Goal: Task Accomplishment & Management: Manage account settings

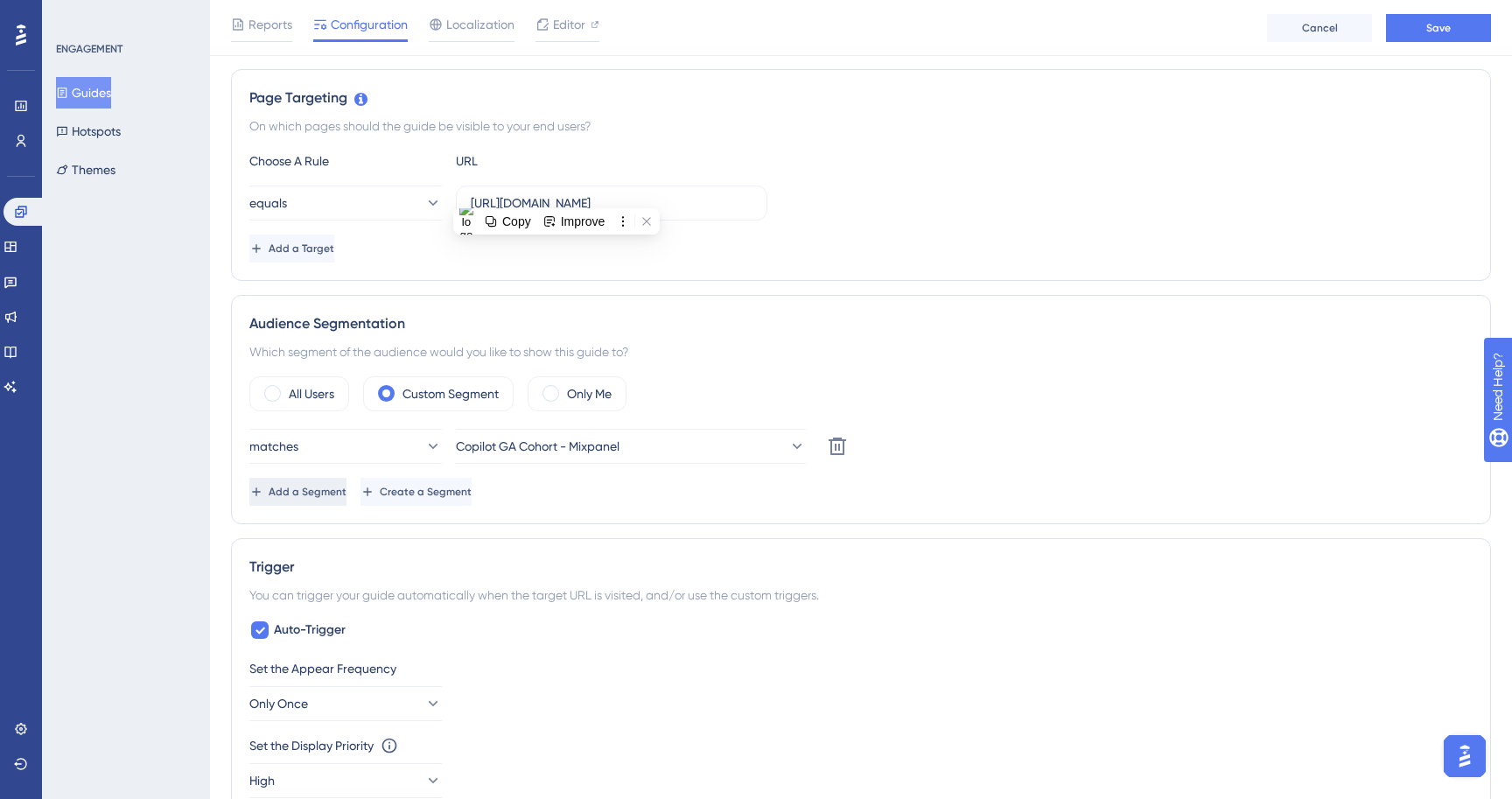
click at [346, 491] on button "Add a Segment" at bounding box center [298, 492] width 97 height 28
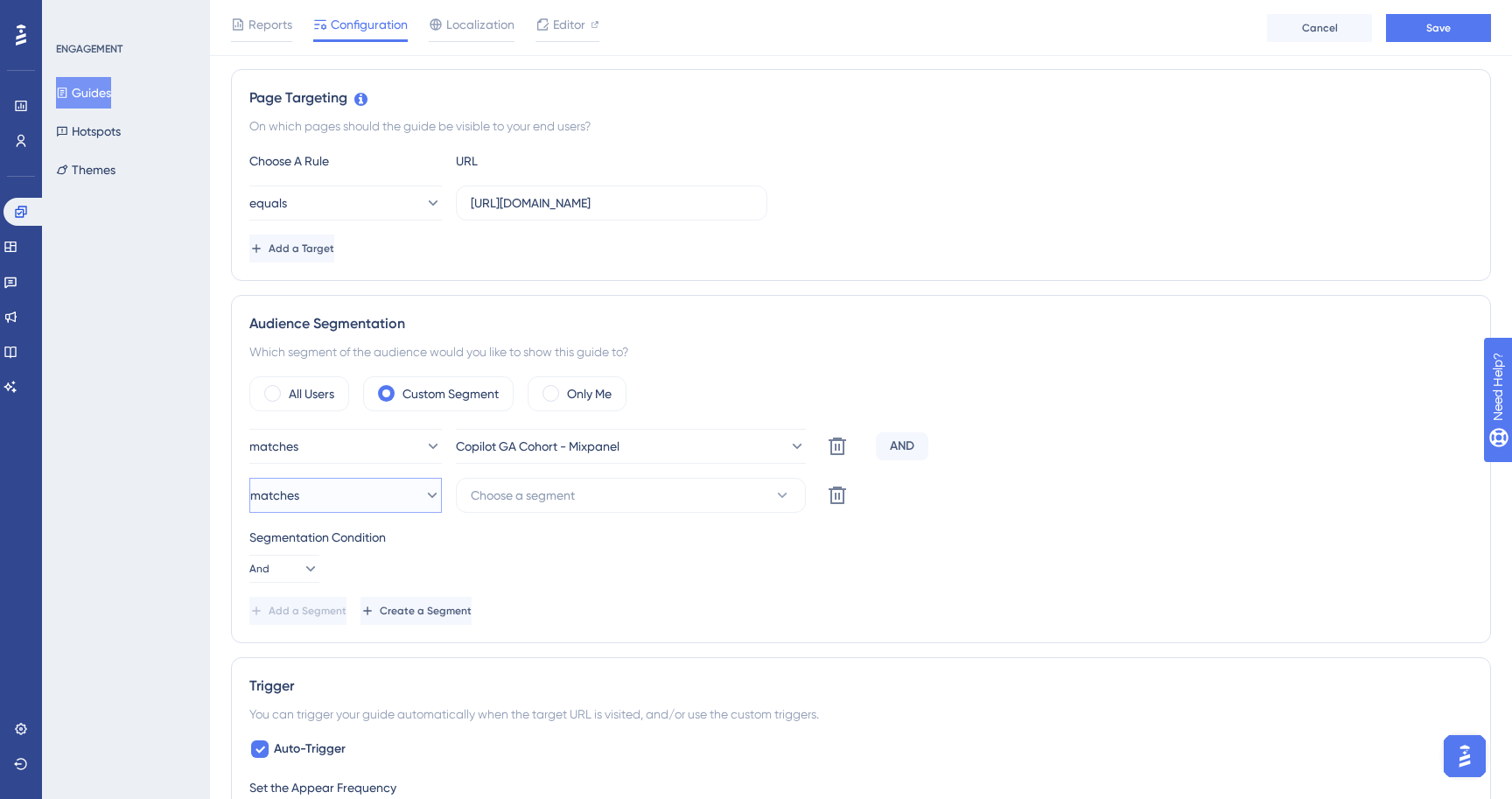
click at [380, 491] on button "matches" at bounding box center [346, 495] width 193 height 35
click at [528, 460] on button "Copilot GA Cohort - Mixpanel" at bounding box center [631, 445] width 350 height 35
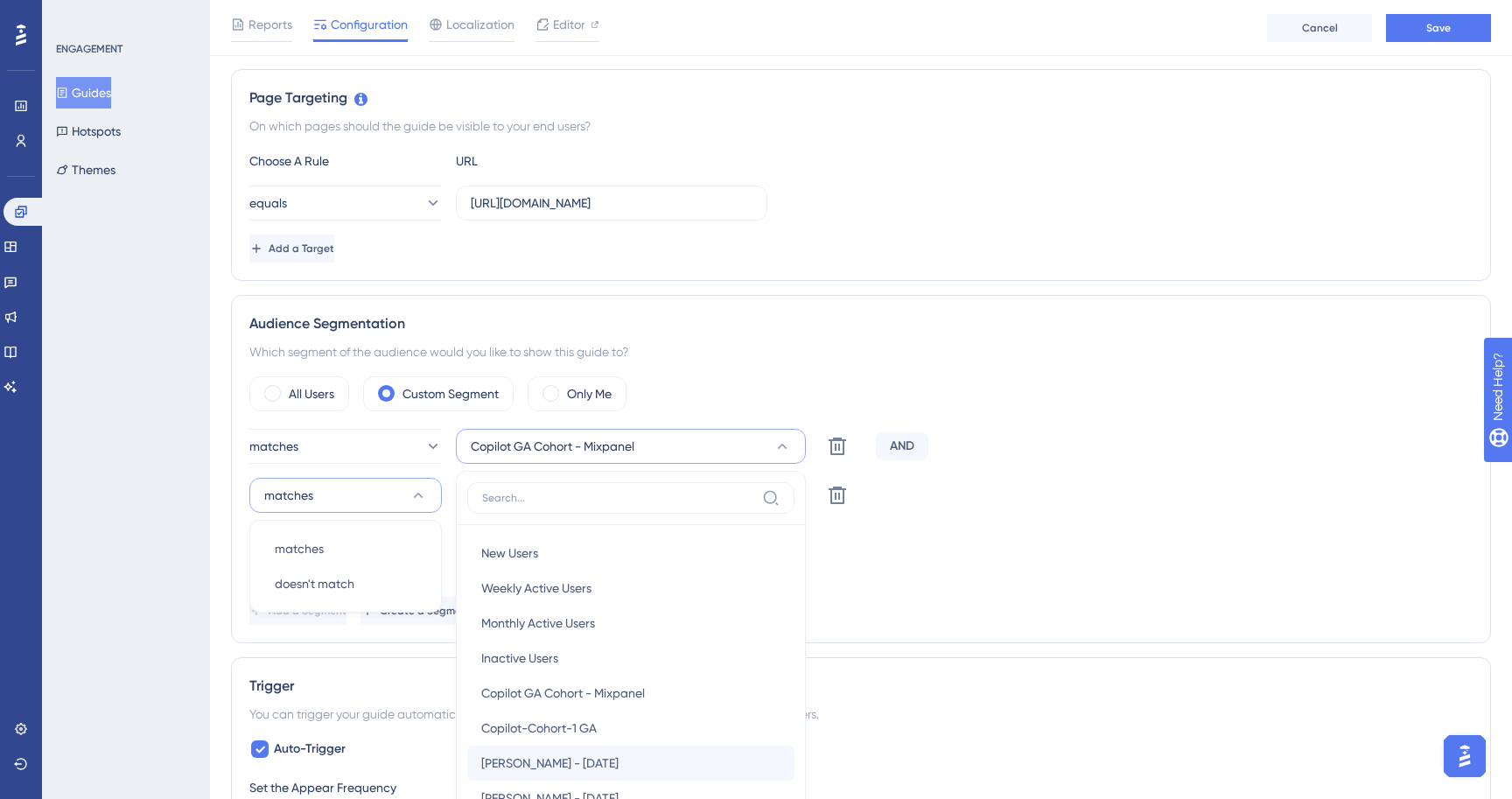
scroll to position [610, 0]
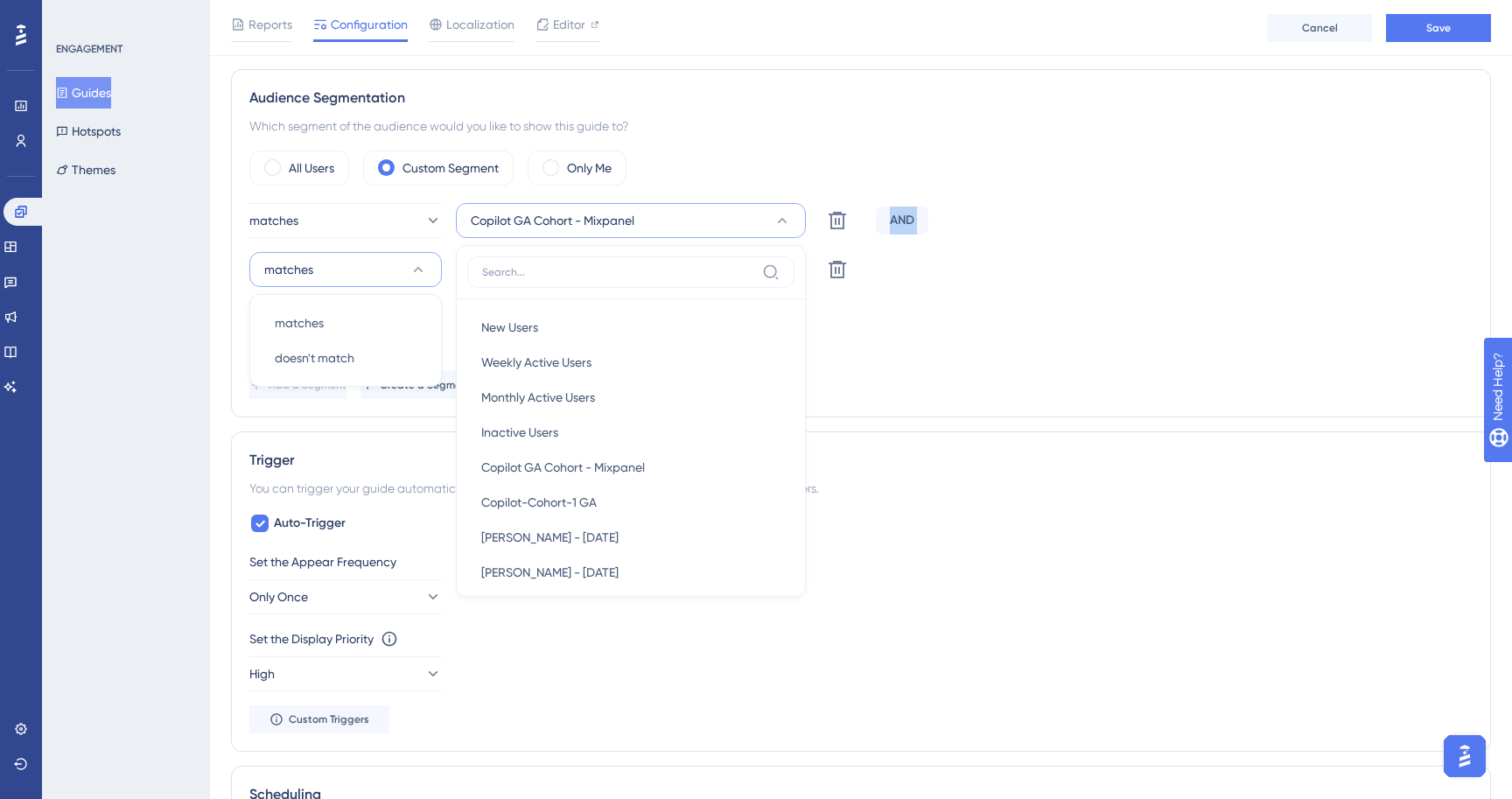
drag, startPoint x: 802, startPoint y: 425, endPoint x: 842, endPoint y: 362, distance: 74.6
click at [825, 397] on div "matches Copilot GA Cohort - Mixpanel New Users New Users Weekly Active Users We…" at bounding box center [862, 301] width 1224 height 196
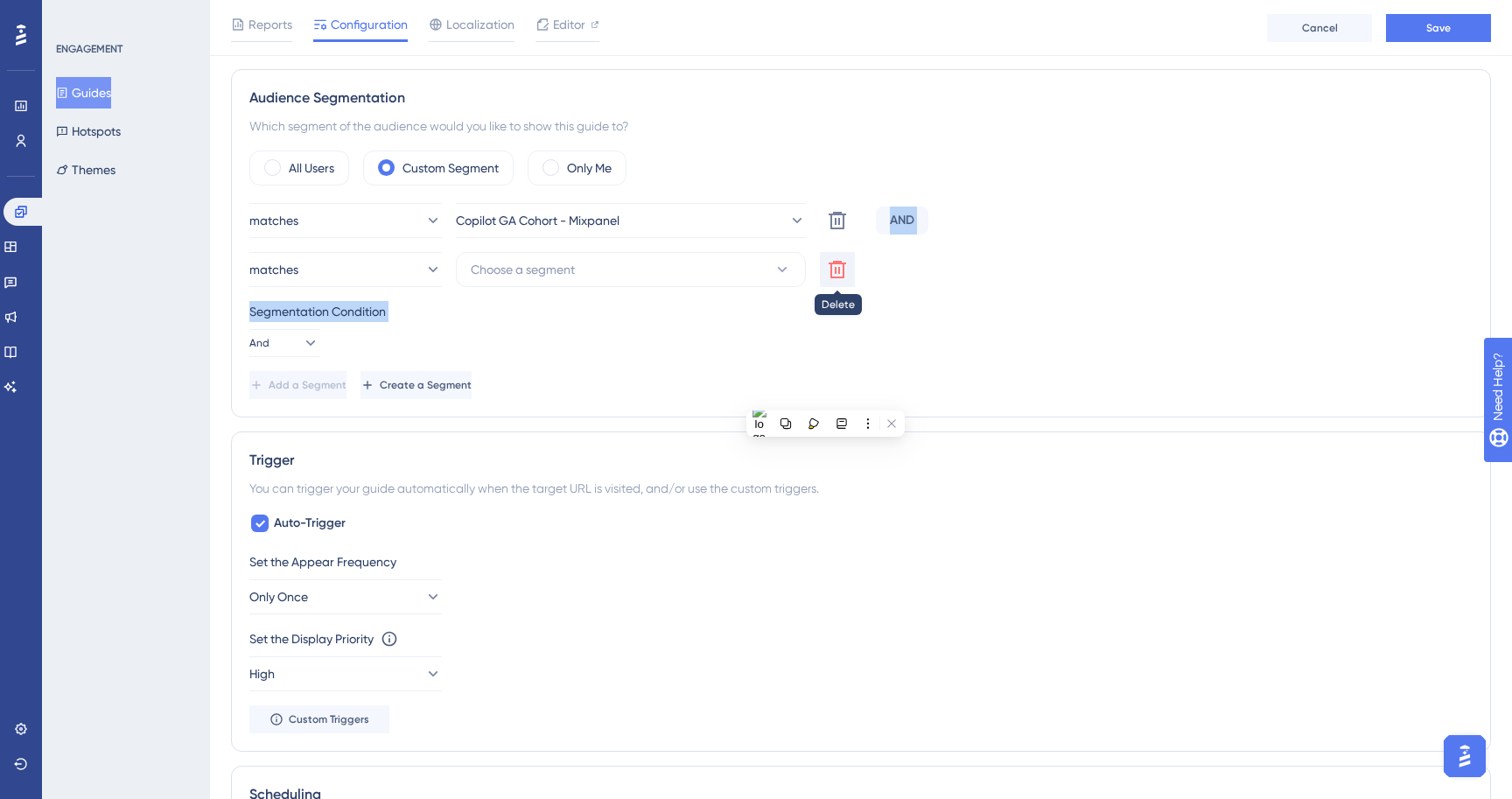
click at [835, 229] on icon at bounding box center [837, 220] width 18 height 18
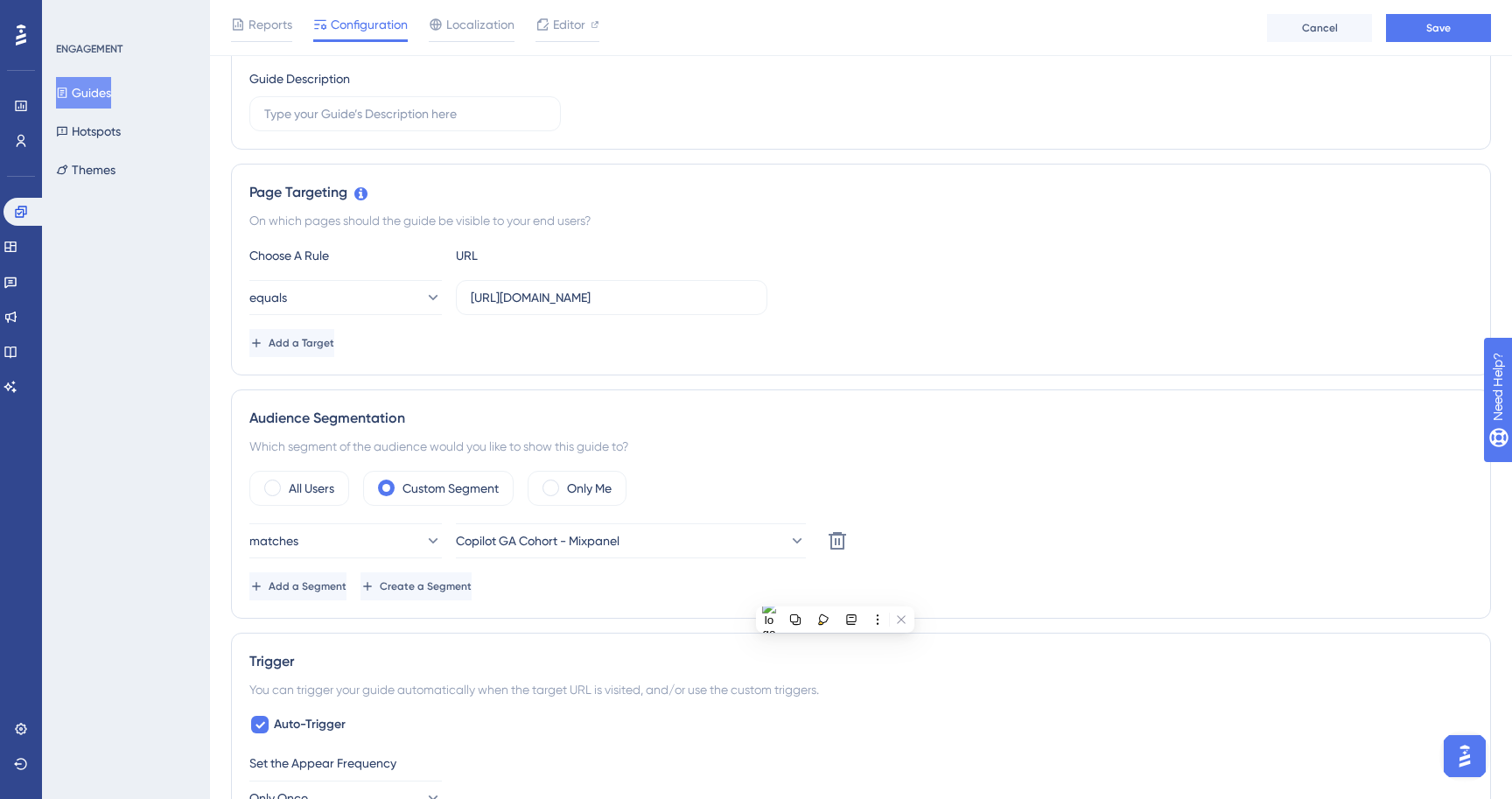
scroll to position [293, 0]
click at [472, 598] on div "Audience Segmentation Which segment of the audience would you like to show this…" at bounding box center [861, 500] width 1260 height 229
click at [472, 576] on span "Create a Segment" at bounding box center [426, 582] width 92 height 14
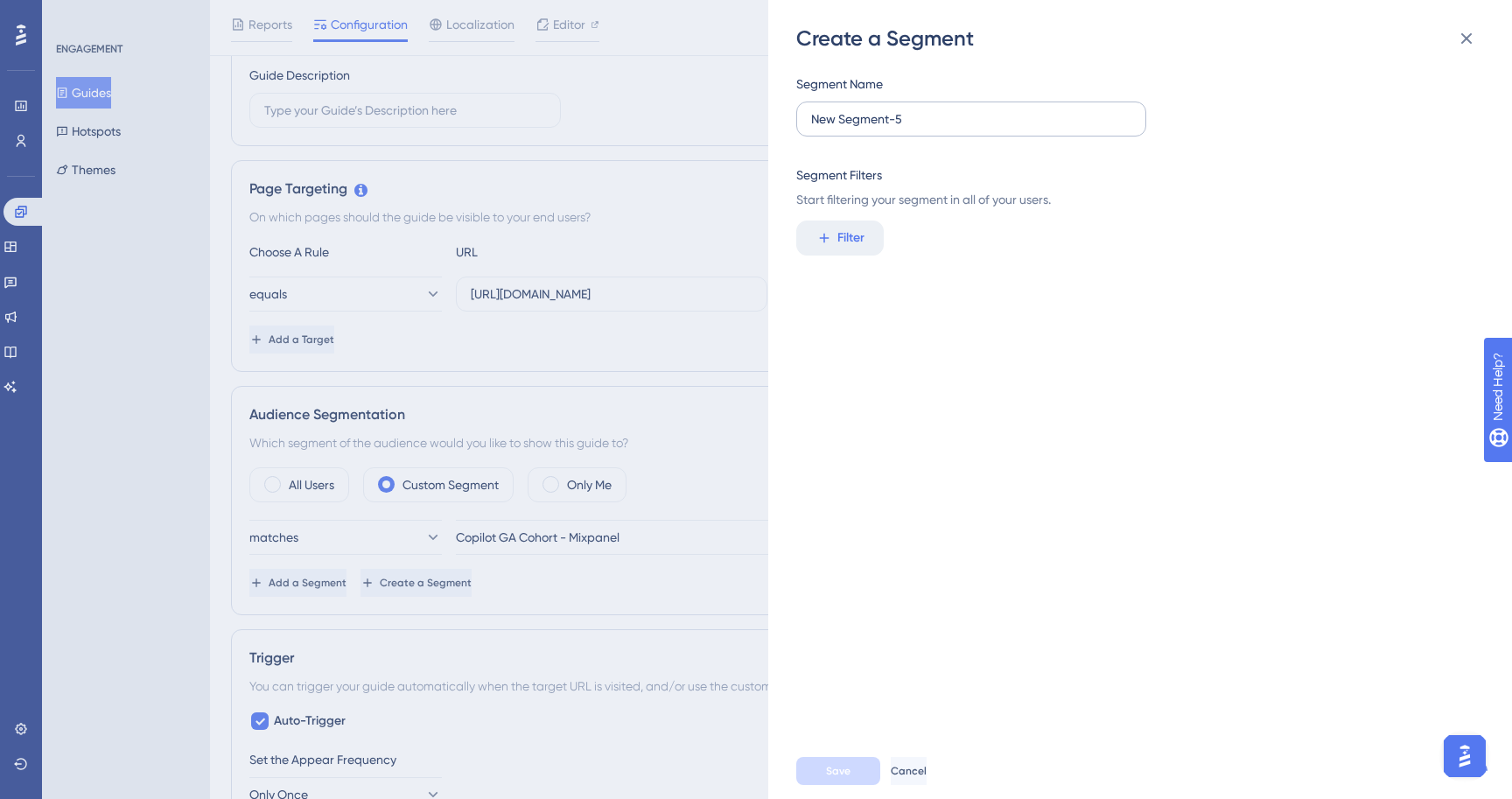
click at [903, 128] on label "New Segment-5" at bounding box center [971, 118] width 350 height 35
click at [903, 128] on input "New Segment-5" at bounding box center [971, 119] width 320 height 20
type input "Staging Account Copilot"
click at [861, 225] on button "Filter" at bounding box center [840, 238] width 88 height 35
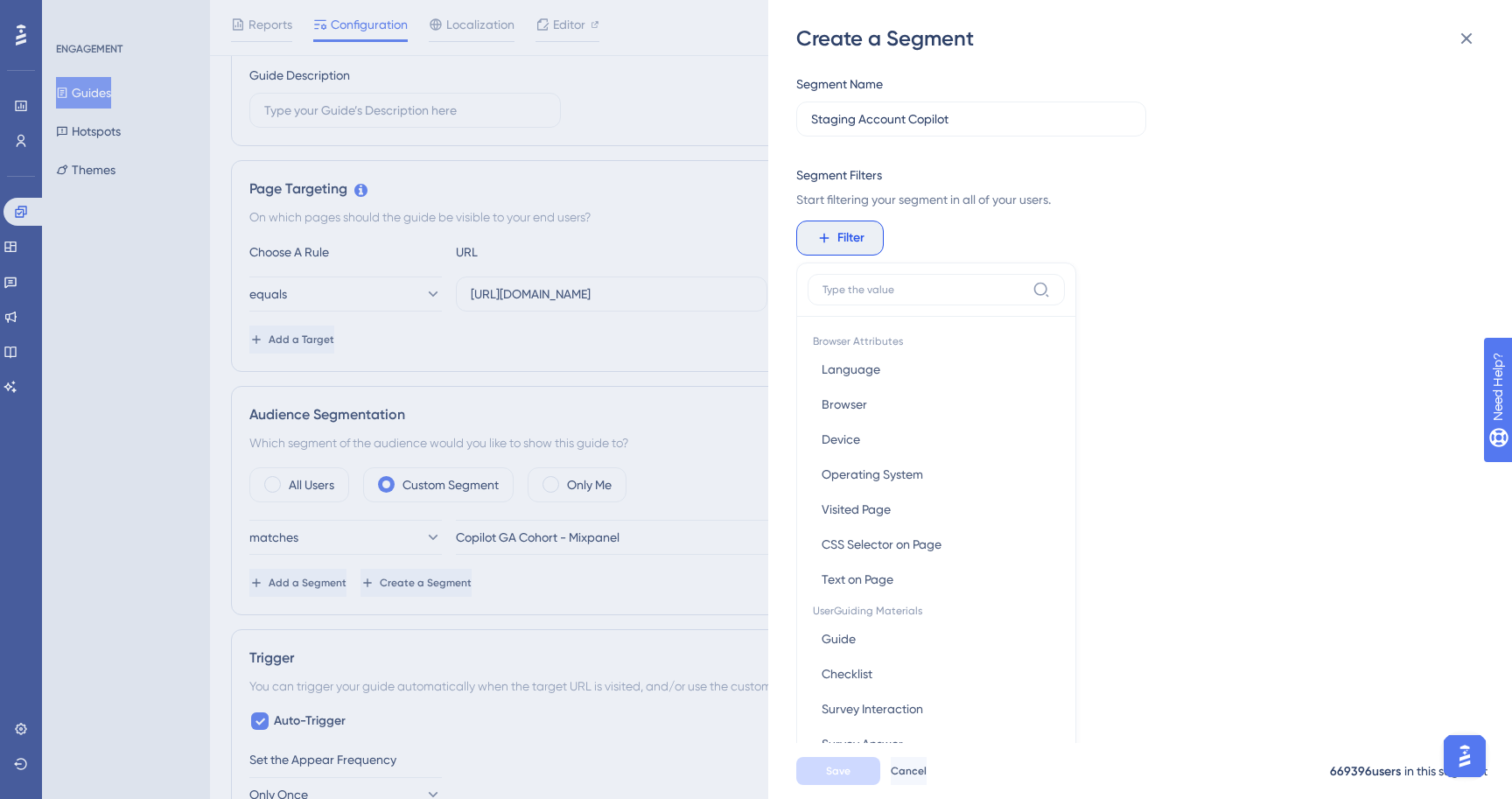
scroll to position [127, 0]
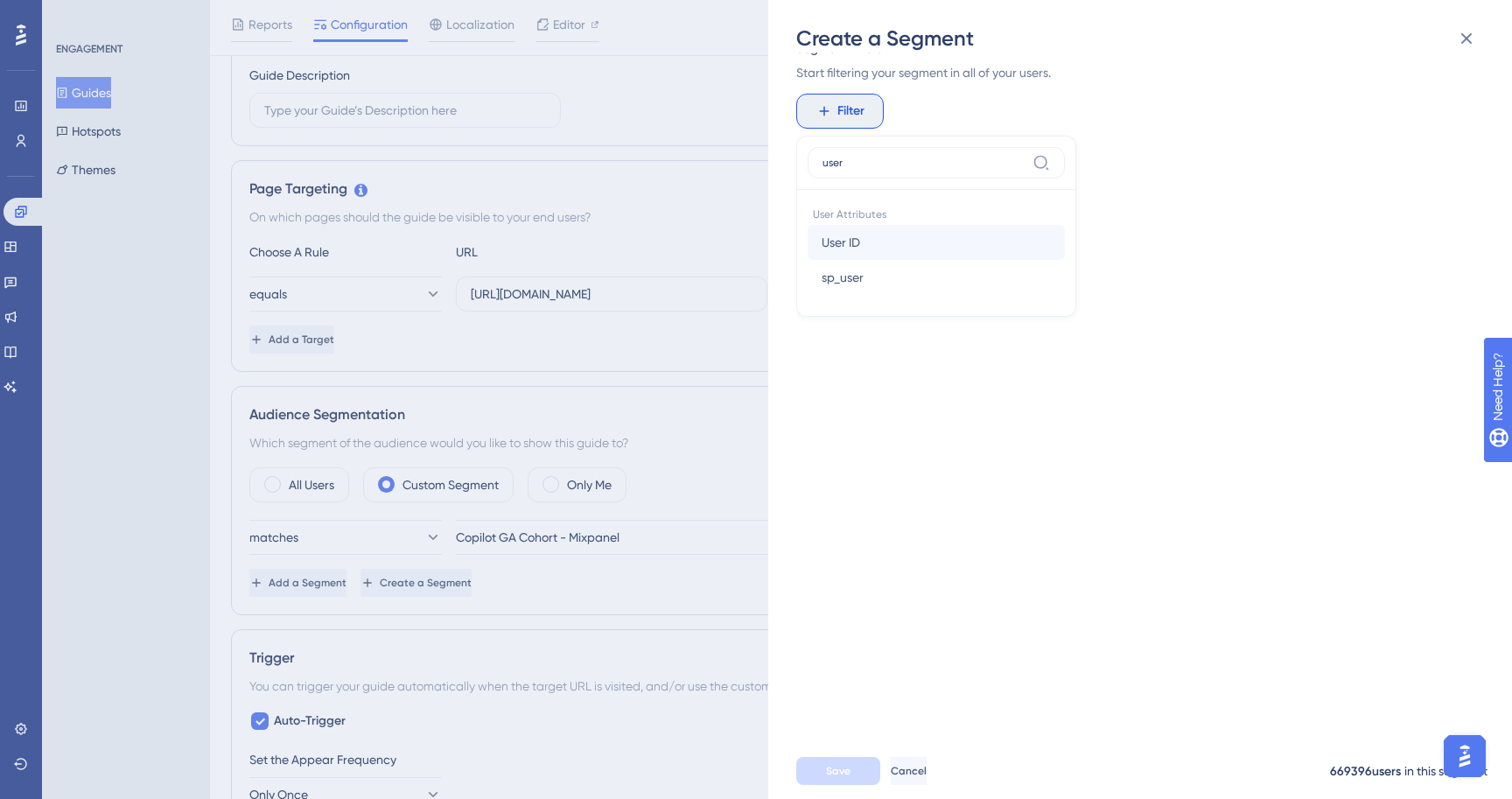
type input "user"
click at [863, 227] on button "User ID User ID" at bounding box center [936, 241] width 257 height 35
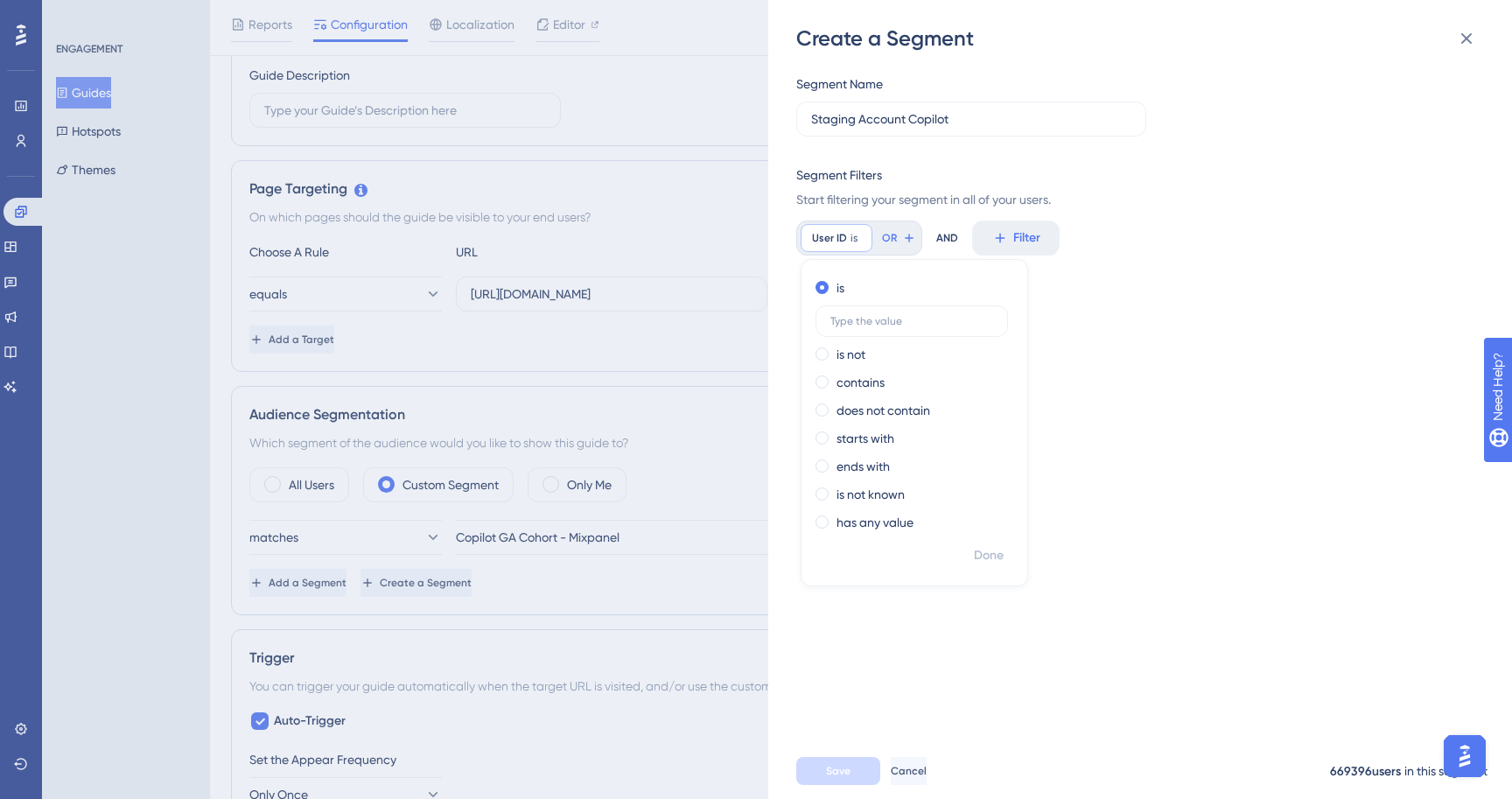
scroll to position [0, 0]
click at [878, 313] on label at bounding box center [912, 321] width 193 height 32
click at [878, 315] on input "text" at bounding box center [912, 321] width 163 height 12
paste input "1636765"
type input "1636765"
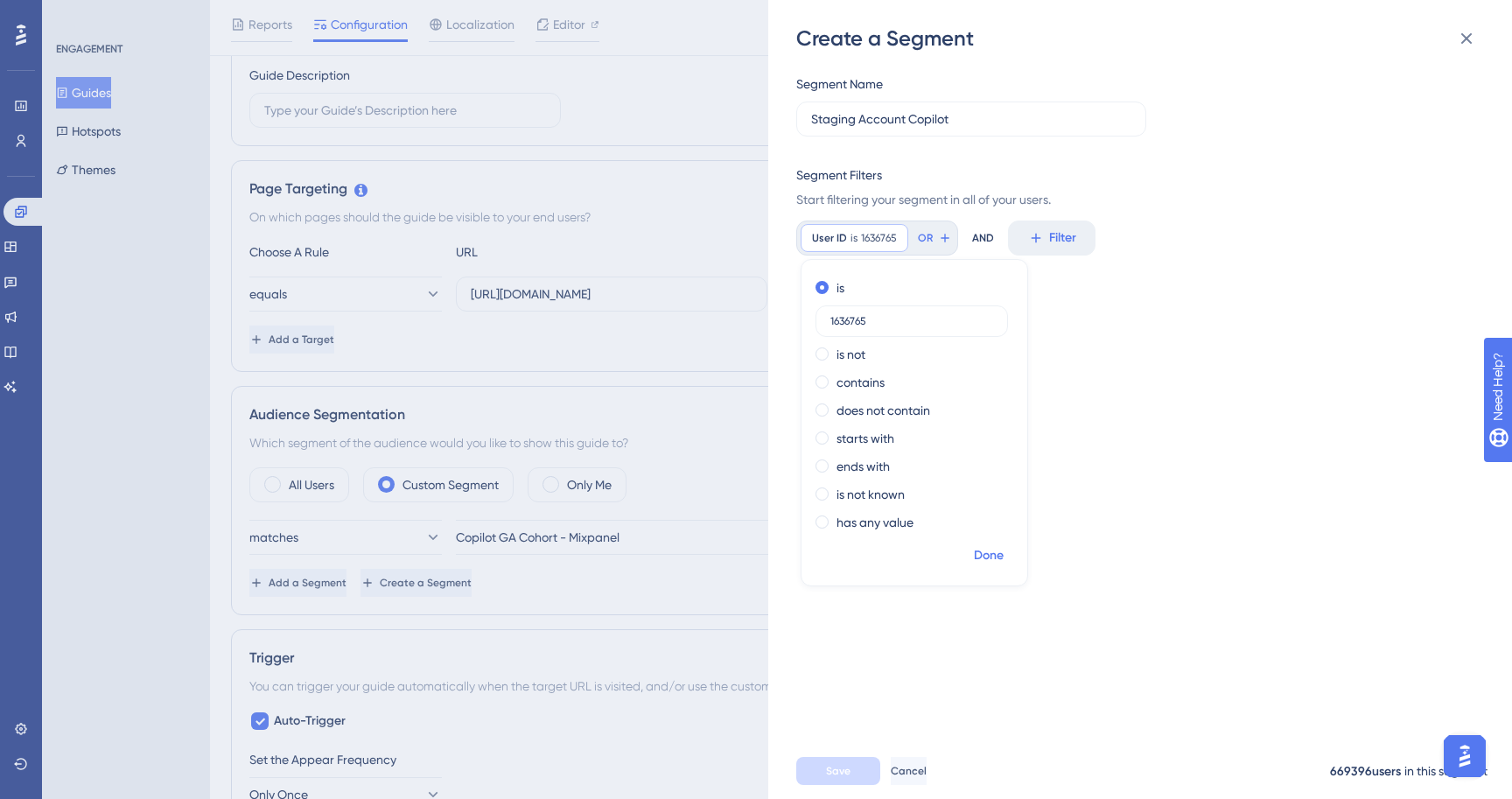
click at [981, 549] on span "Done" at bounding box center [989, 556] width 30 height 21
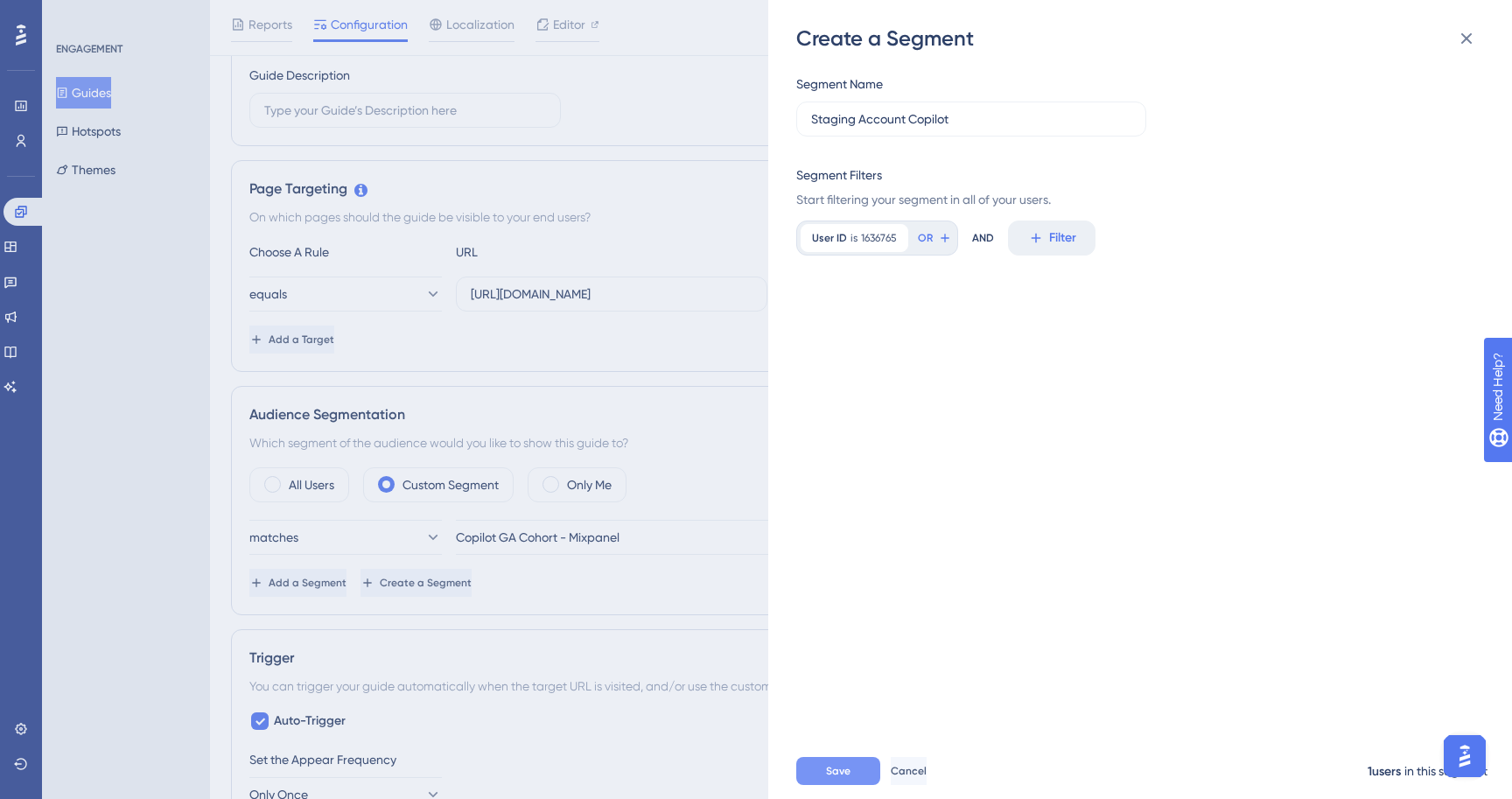
click at [832, 766] on span "Save" at bounding box center [838, 770] width 24 height 14
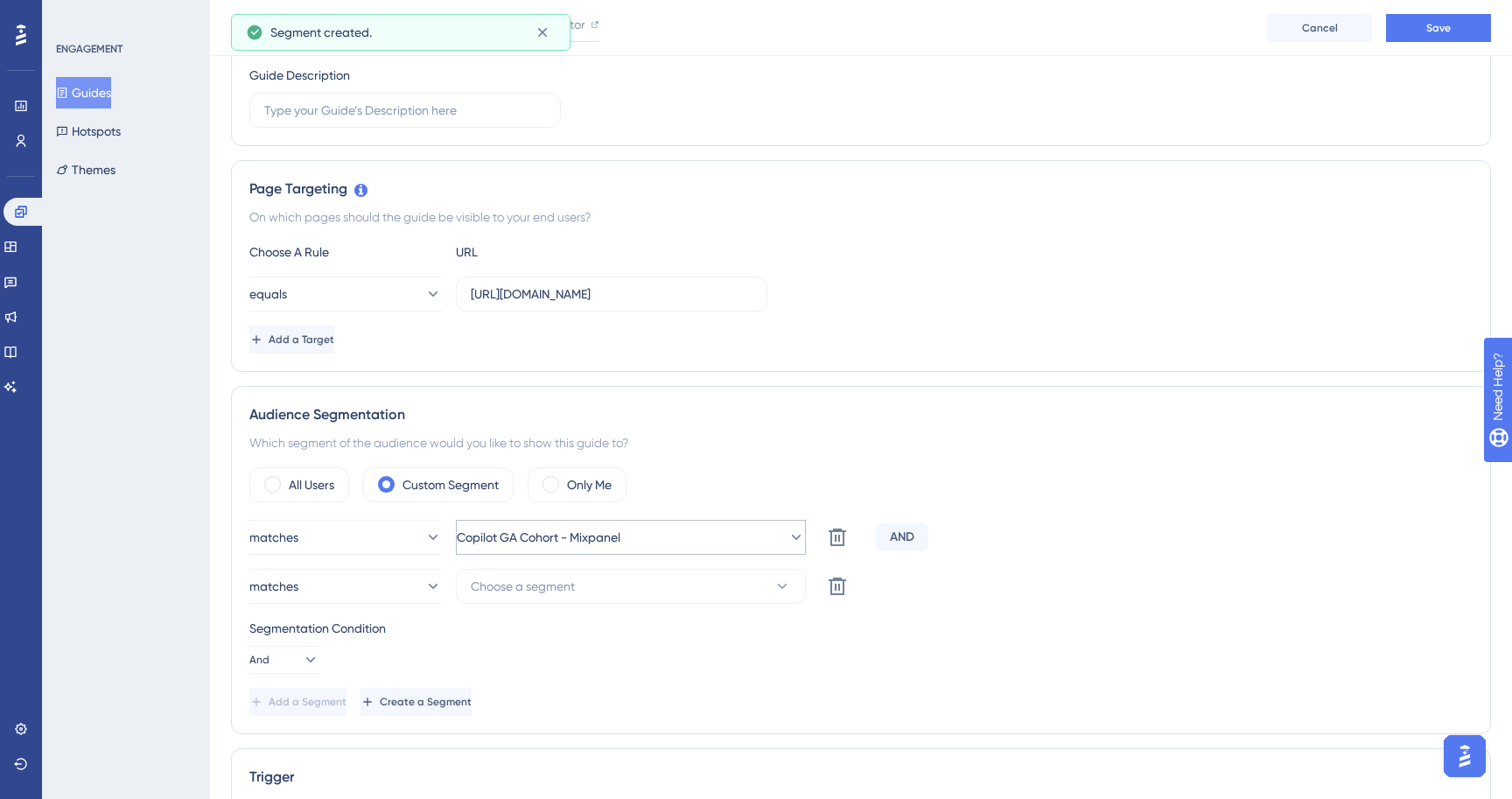
scroll to position [327, 0]
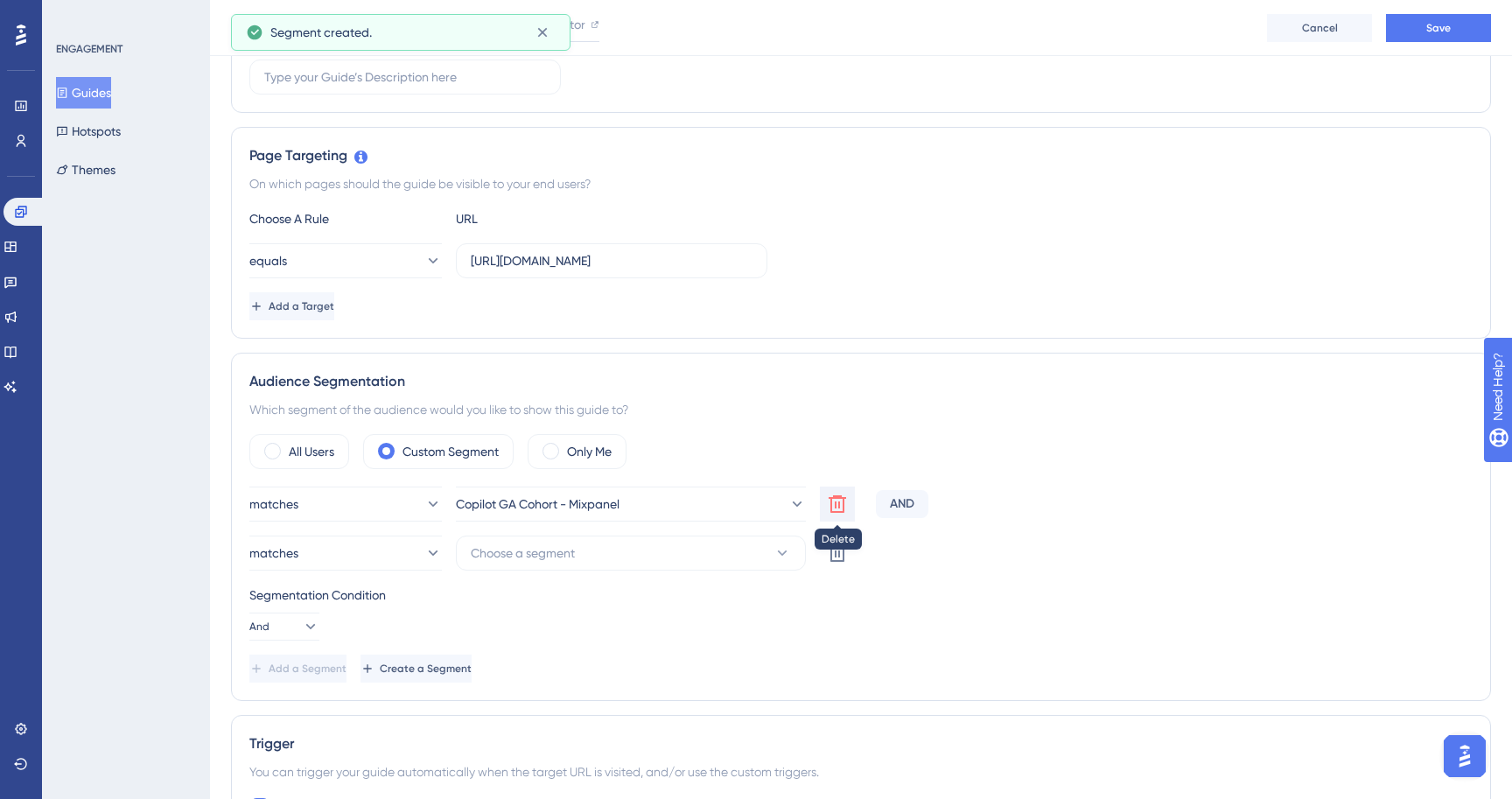
click at [850, 503] on button at bounding box center [836, 503] width 35 height 35
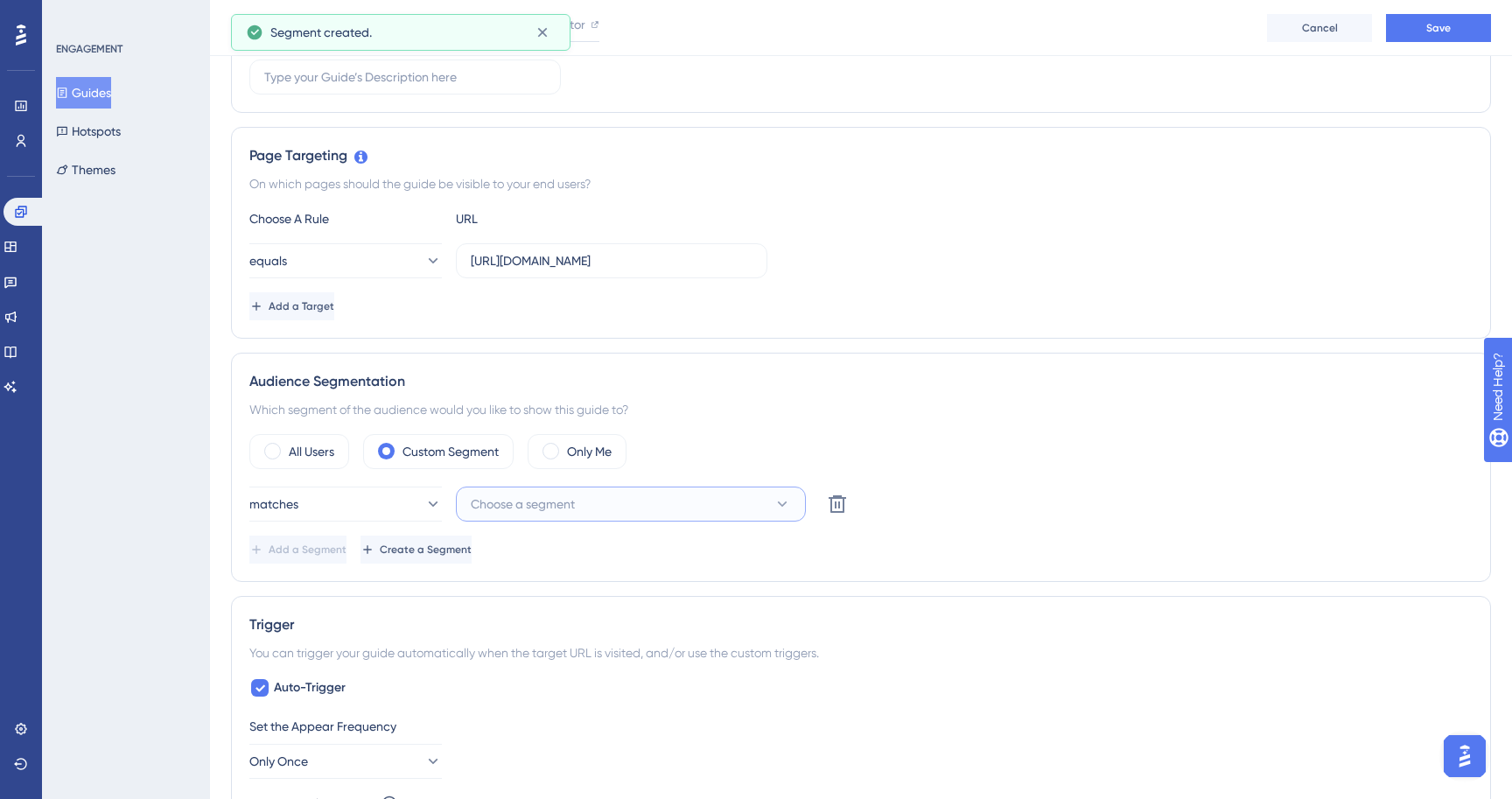
click at [574, 493] on button "Choose a segment" at bounding box center [631, 503] width 350 height 35
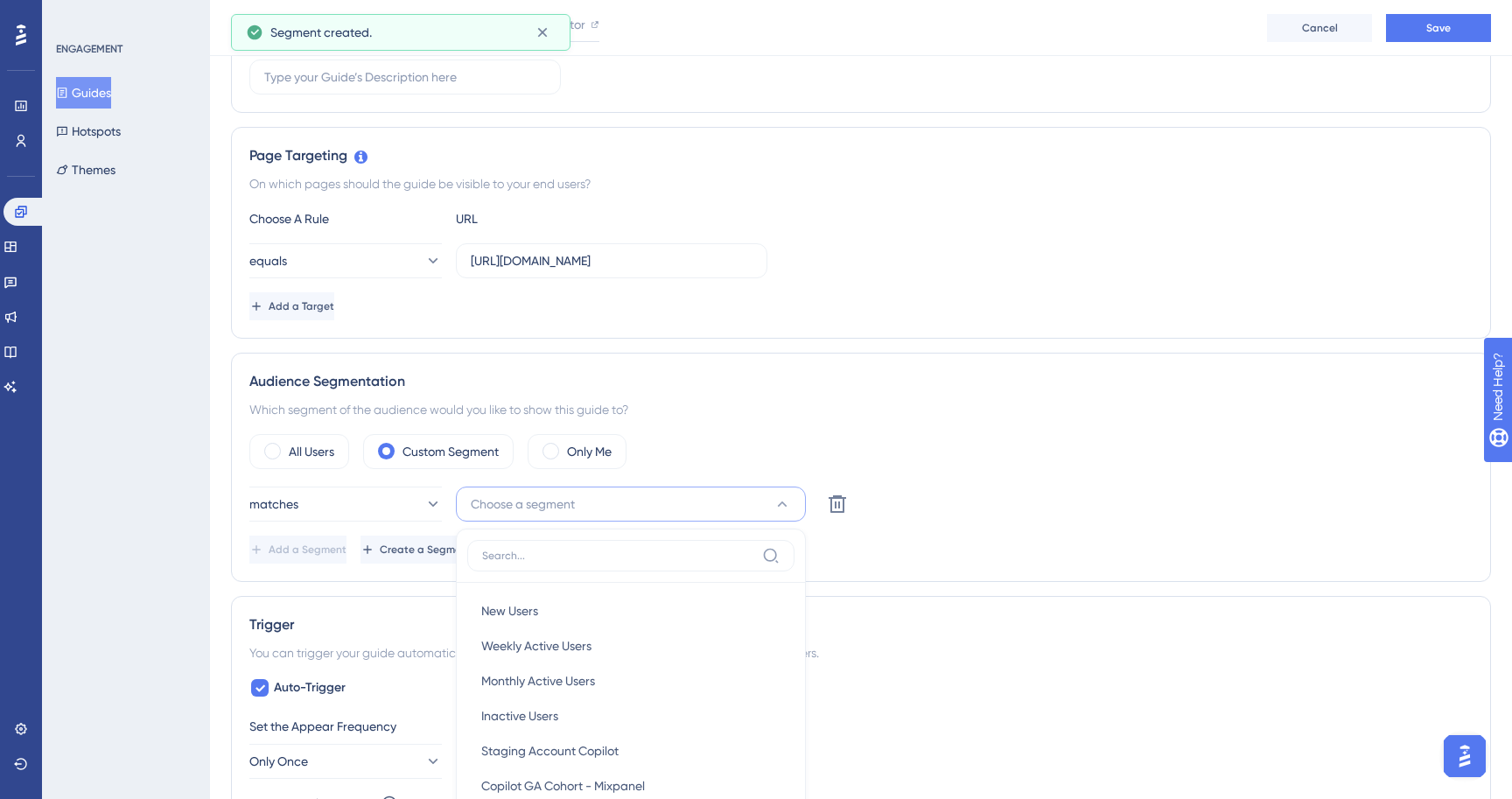
scroll to position [580, 0]
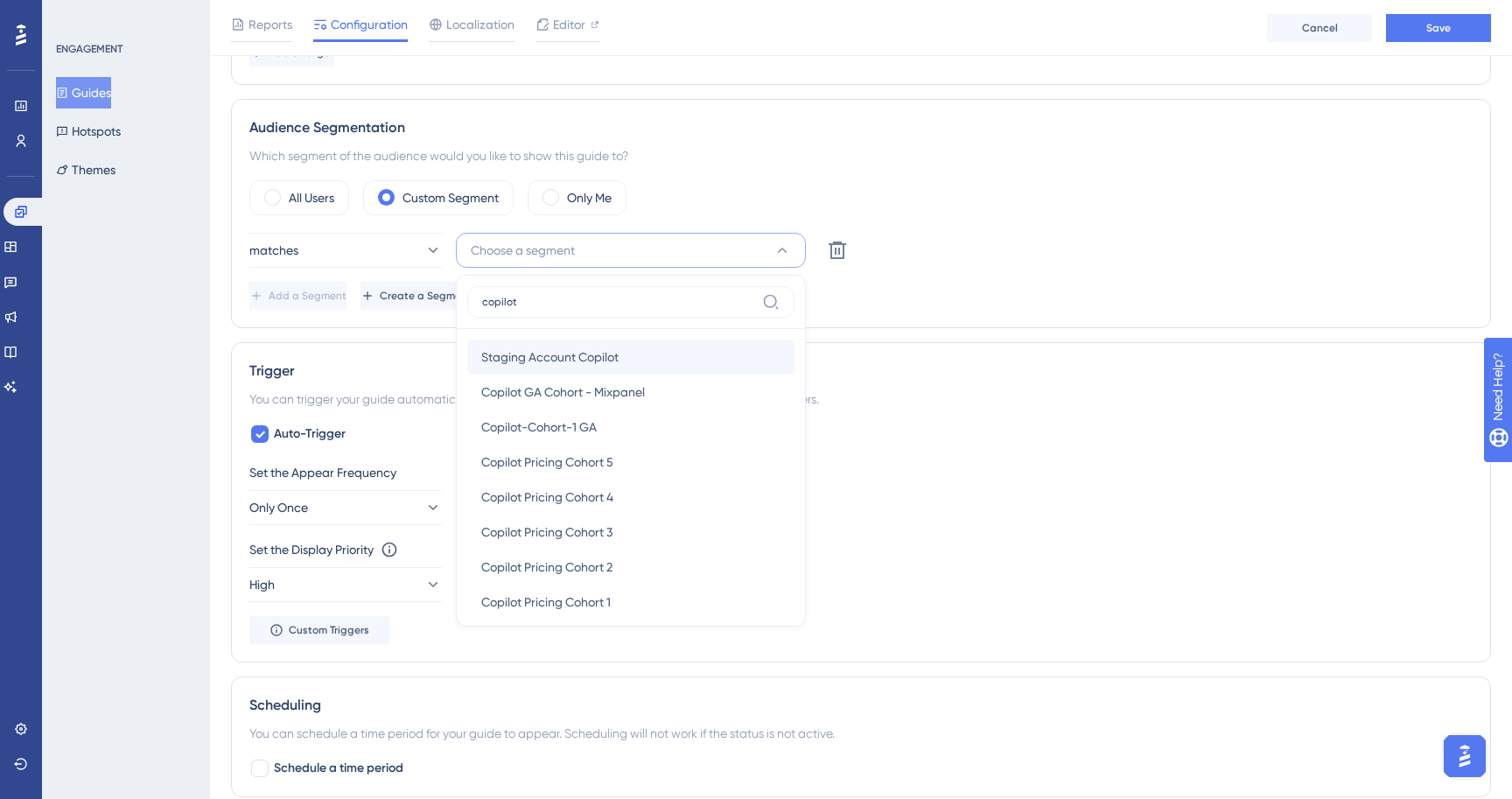
type input "copilot"
click at [613, 348] on span "Staging Account Copilot" at bounding box center [549, 356] width 138 height 21
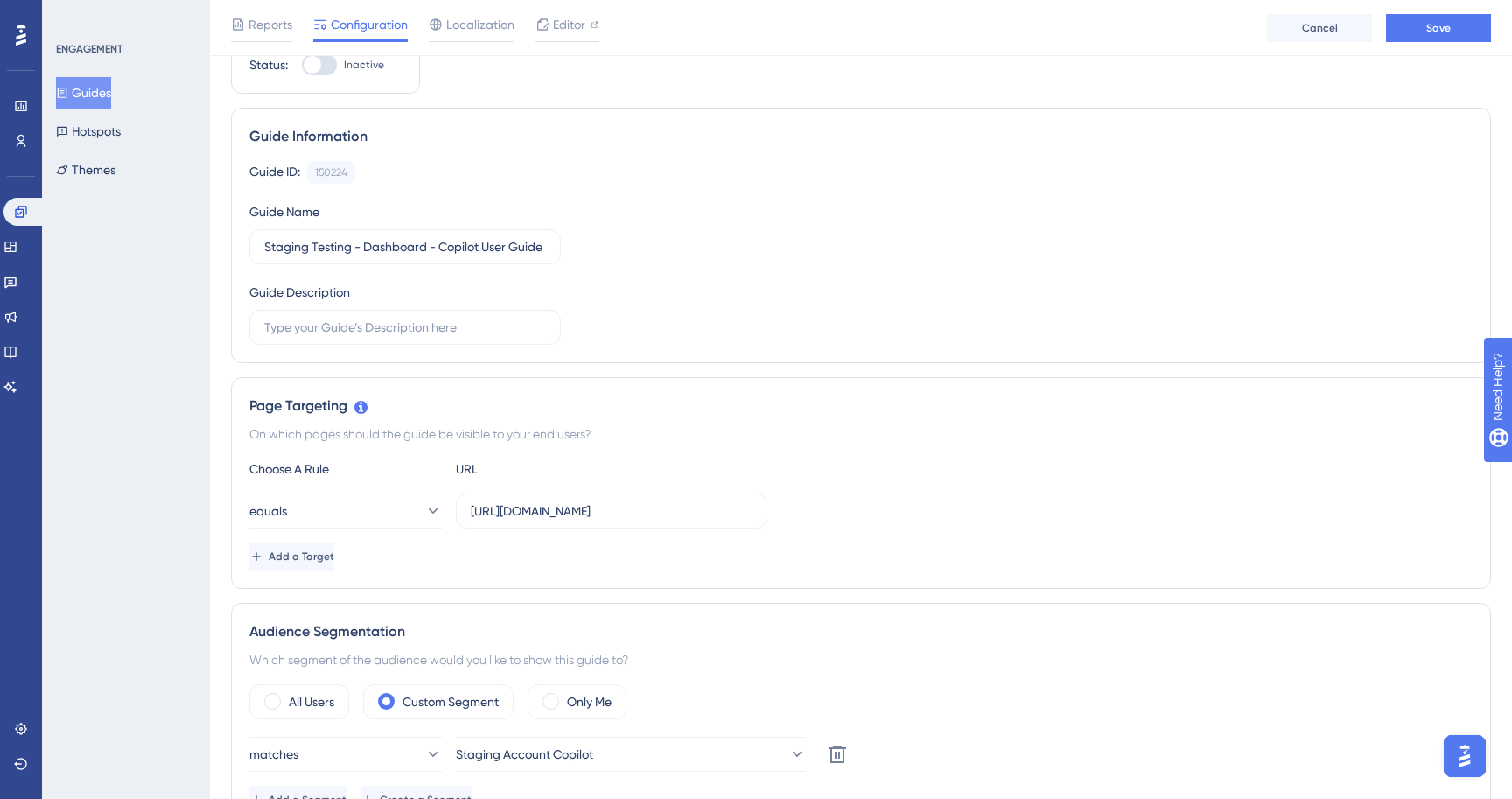
scroll to position [0, 0]
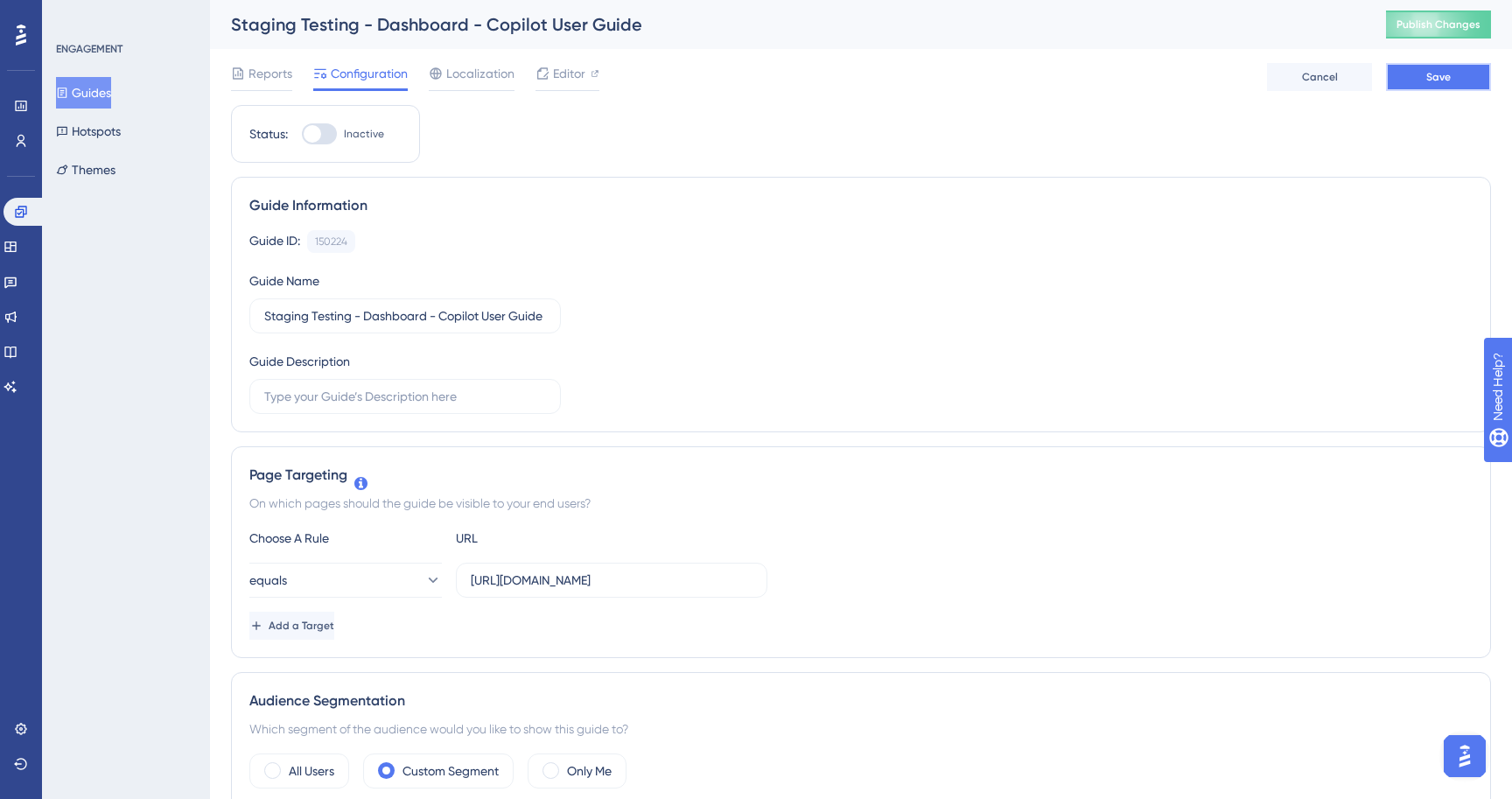
click at [1441, 84] on button "Save" at bounding box center [1438, 77] width 105 height 28
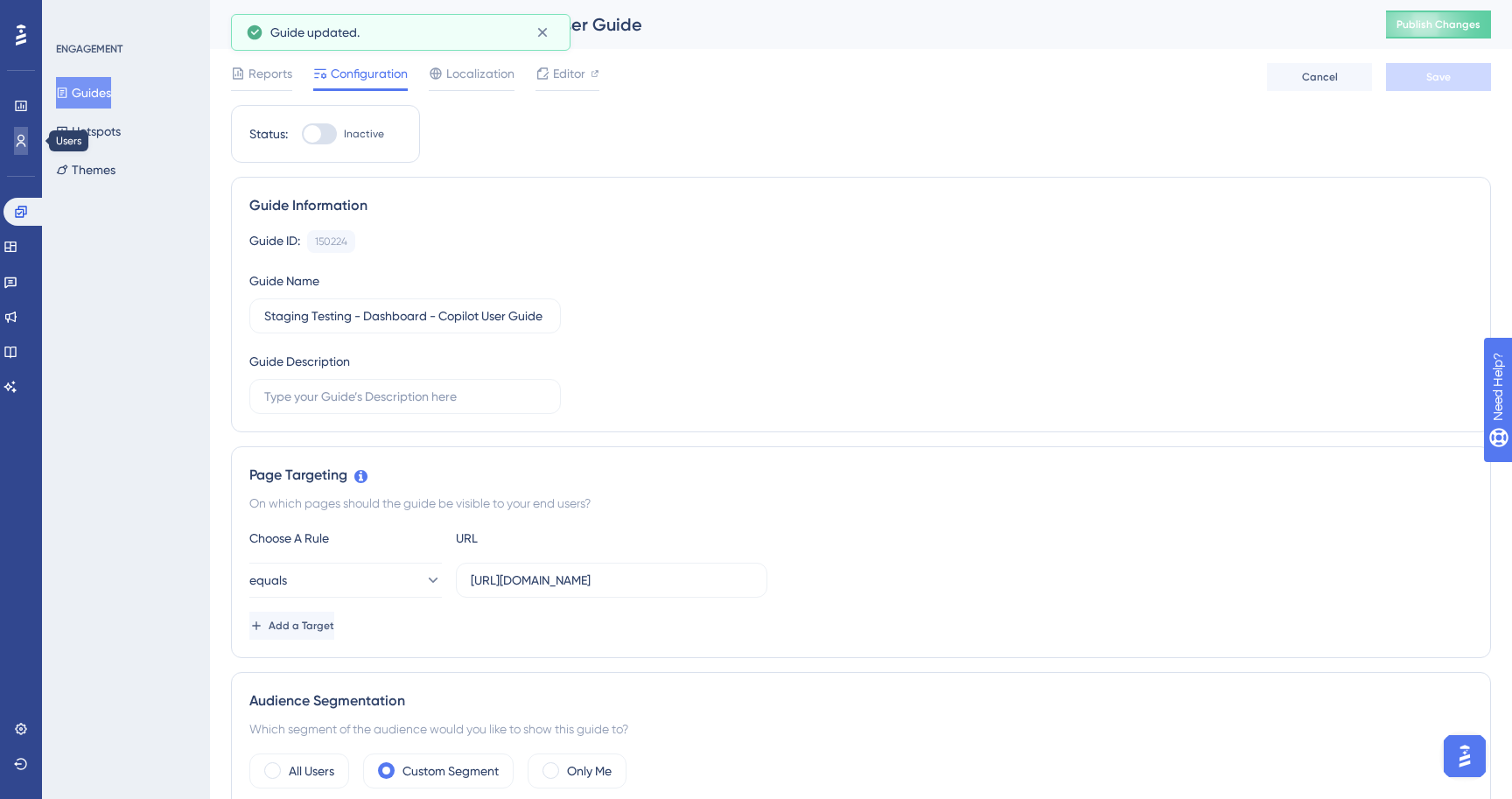
click at [26, 143] on icon at bounding box center [21, 140] width 14 height 14
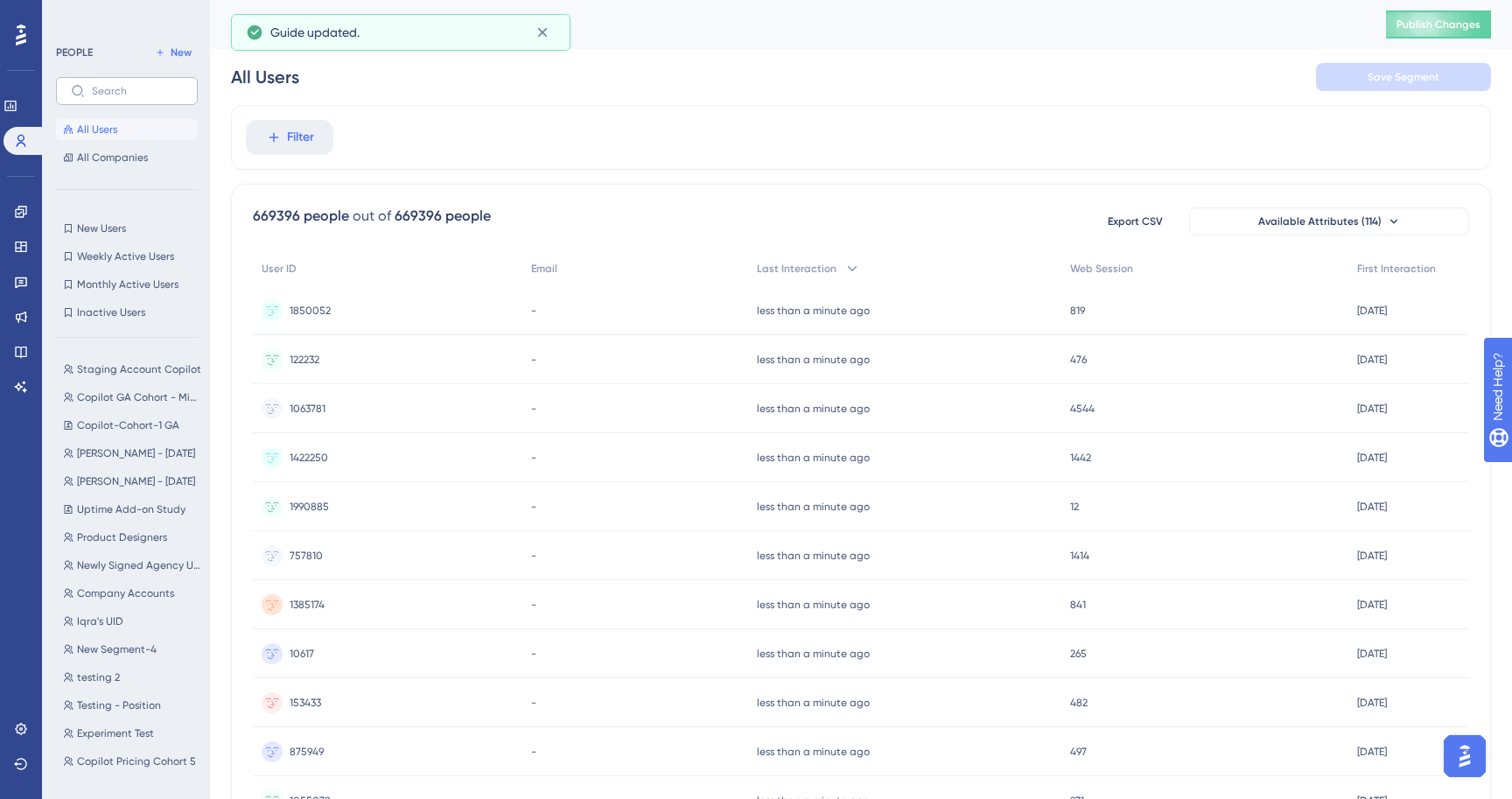
click at [152, 83] on label at bounding box center [127, 91] width 142 height 28
click at [152, 85] on input "text" at bounding box center [137, 91] width 91 height 12
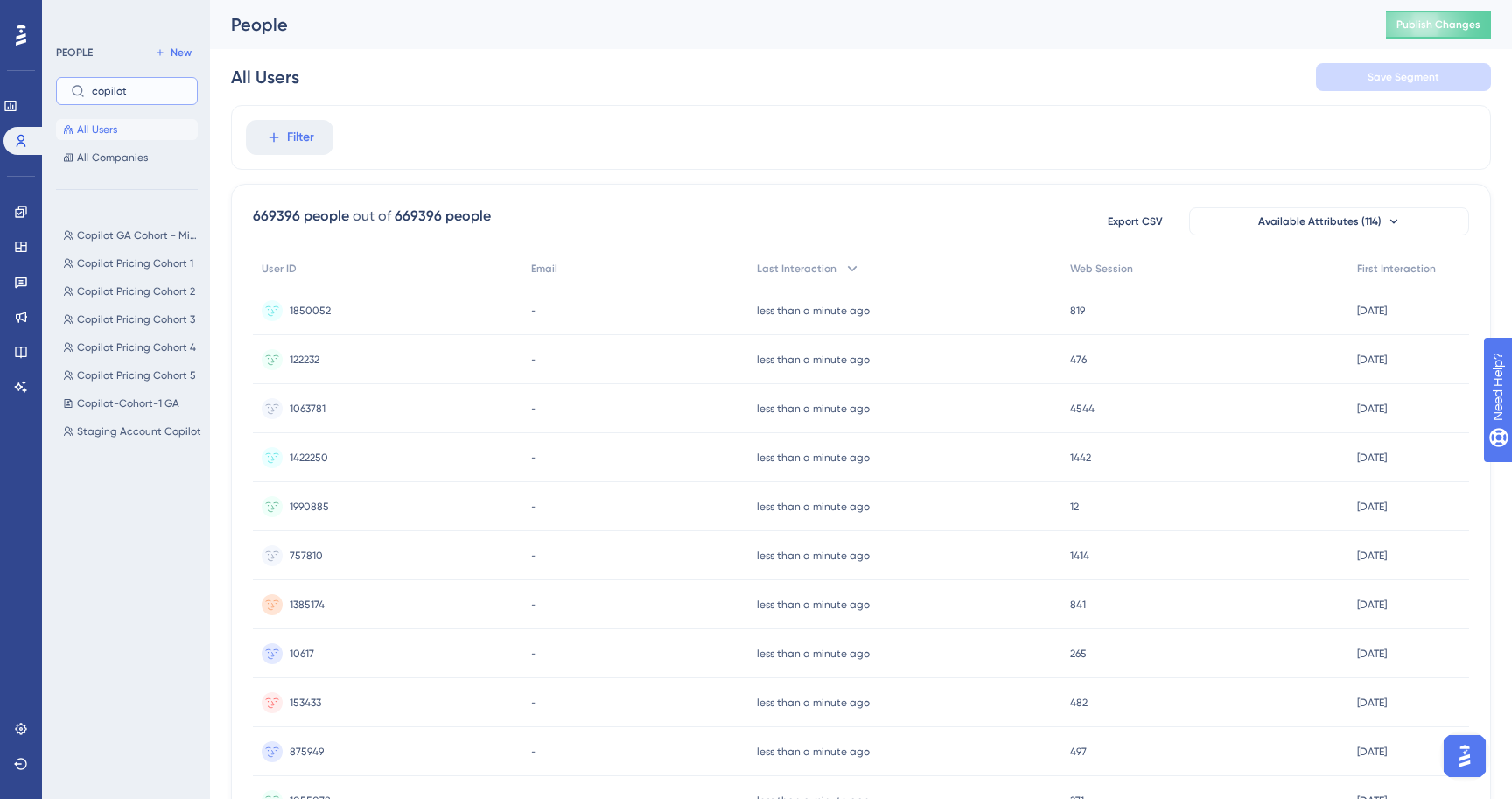
type input "copilot"
click at [127, 442] on div "Copilot GA Cohort - Mixpanel Copilot GA Cohort - Mixpanel Copilot Pricing Cohor…" at bounding box center [132, 426] width 153 height 415
click at [128, 439] on button "Staging Account Copilot Staging Account Copilot" at bounding box center [132, 431] width 153 height 21
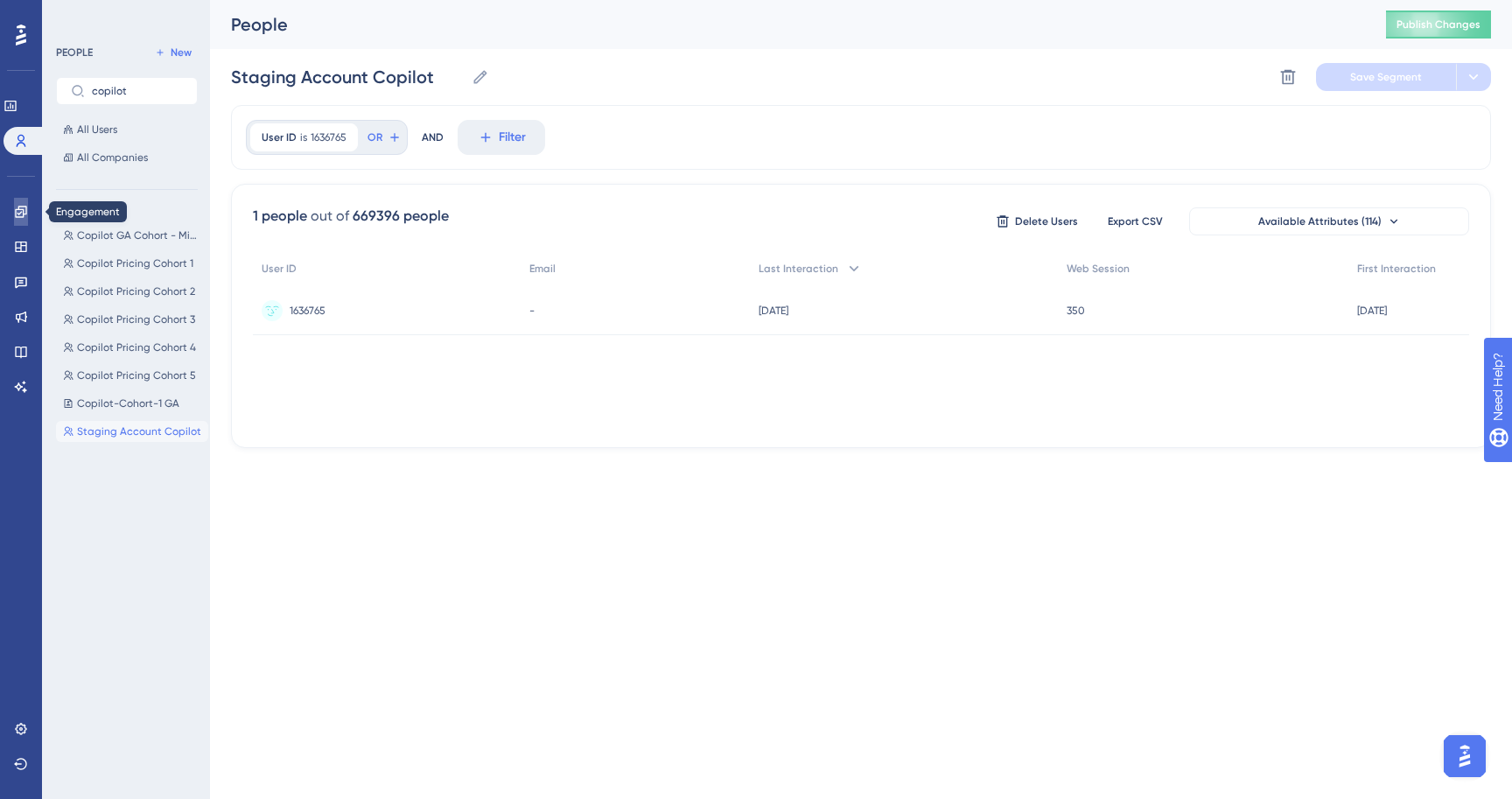
click at [28, 203] on link at bounding box center [21, 211] width 14 height 28
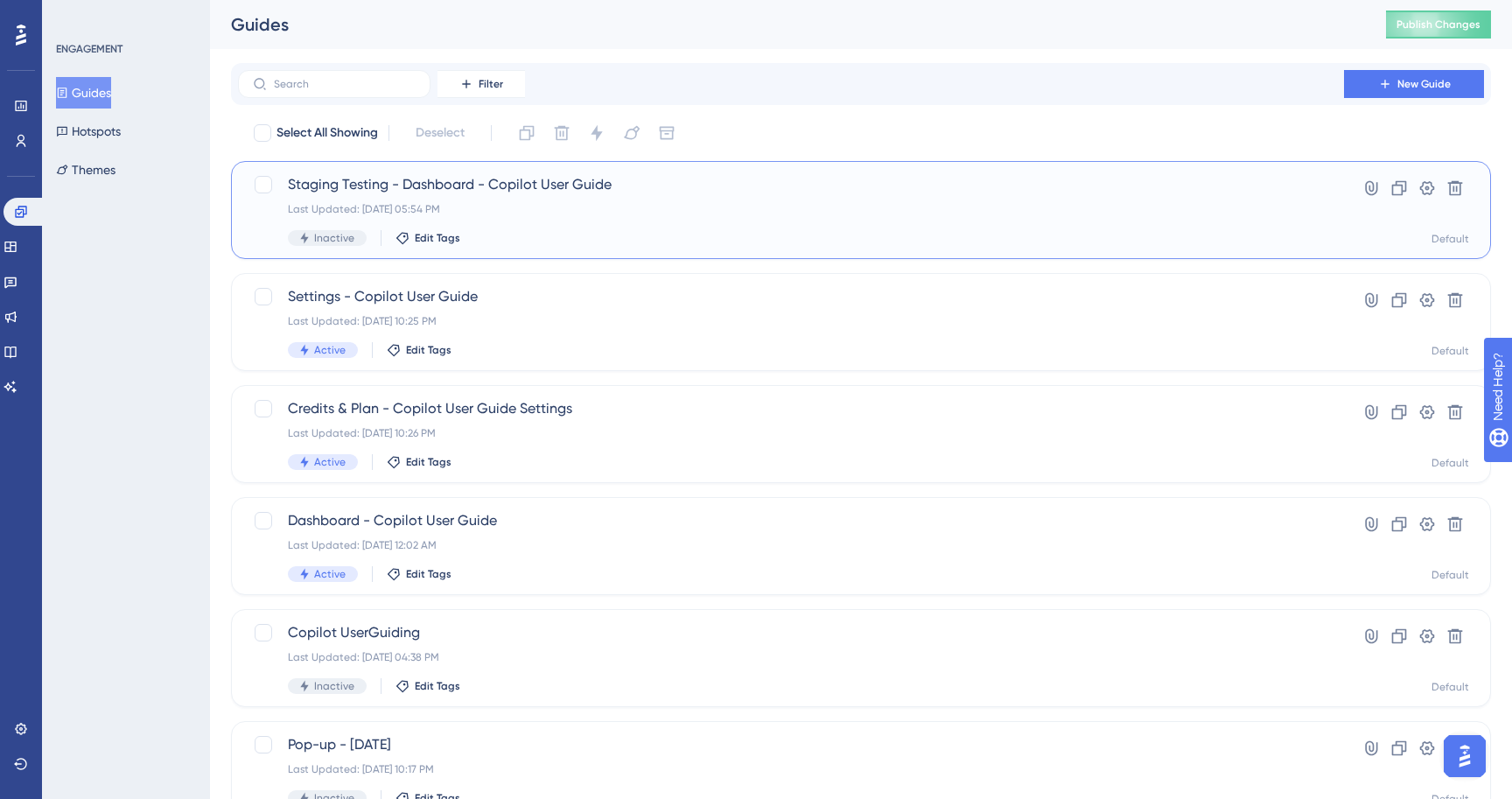
click at [534, 212] on div "Last Updated: [DATE] 05:54 PM" at bounding box center [792, 209] width 1007 height 14
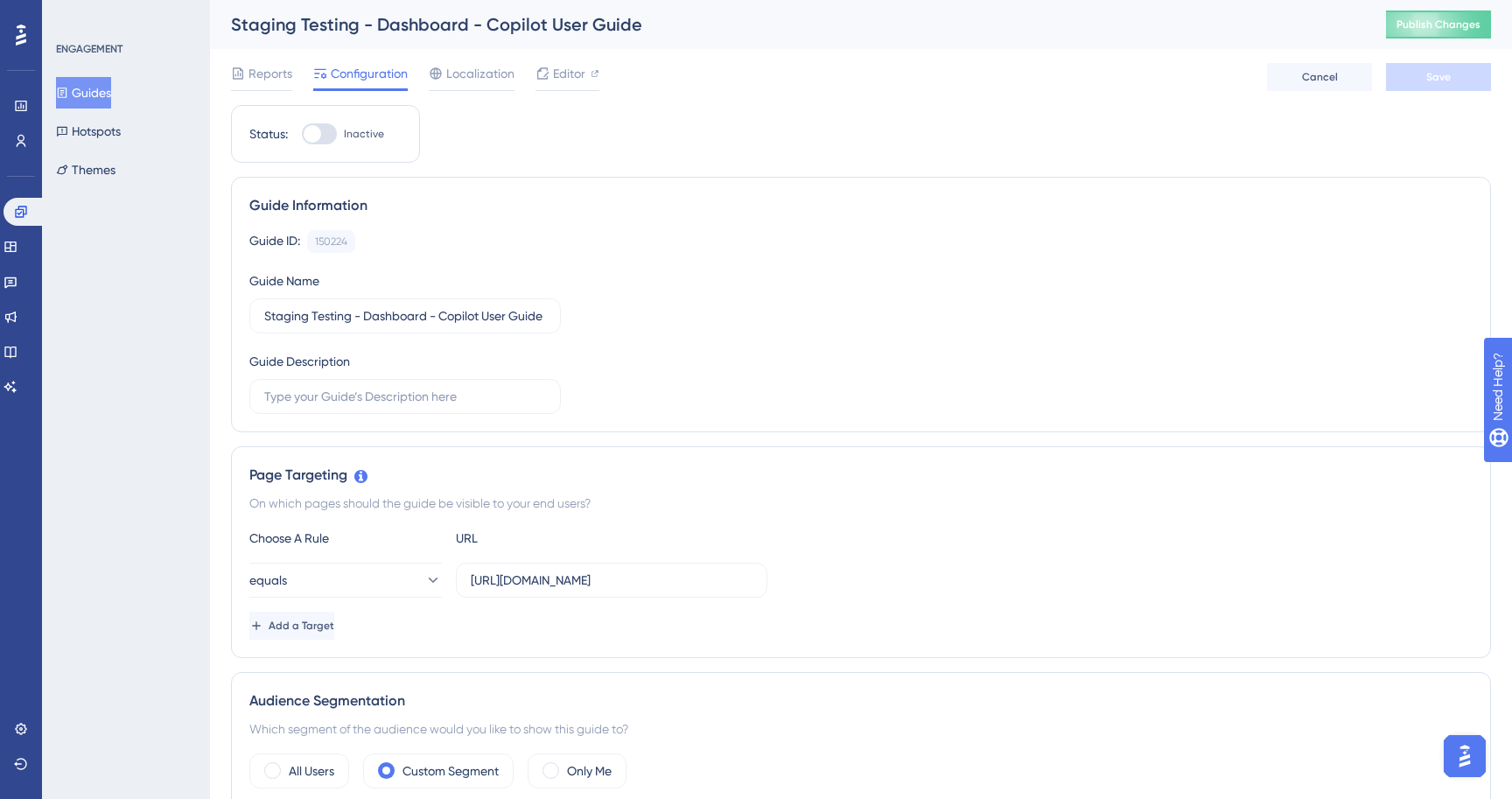
click at [315, 132] on div at bounding box center [313, 134] width 18 height 18
click at [302, 134] on input "Inactive" at bounding box center [301, 134] width 1 height 1
checkbox input "true"
click at [1421, 72] on button "Save" at bounding box center [1438, 77] width 105 height 28
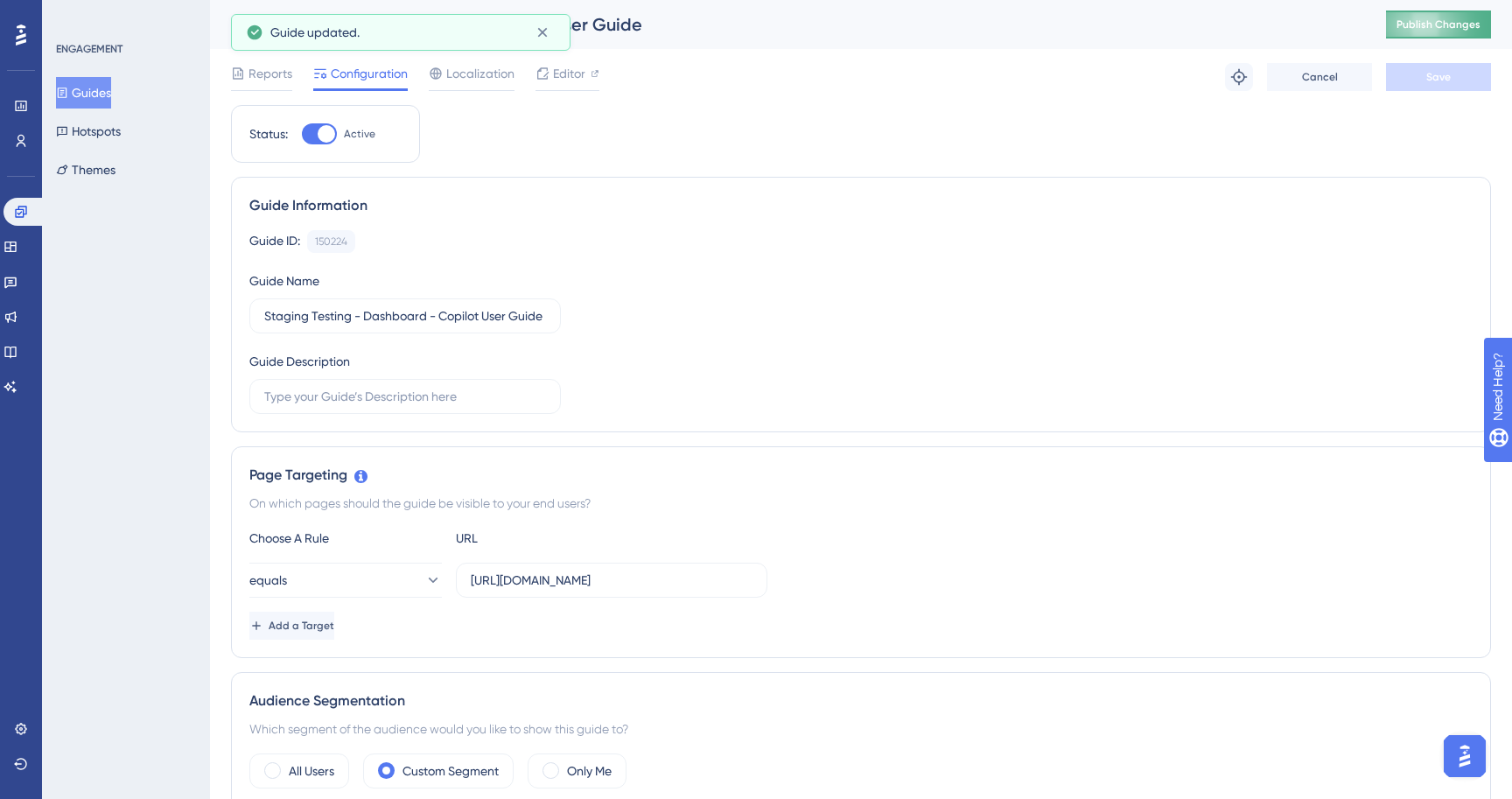
click at [1433, 33] on button "Publish Changes" at bounding box center [1438, 24] width 105 height 28
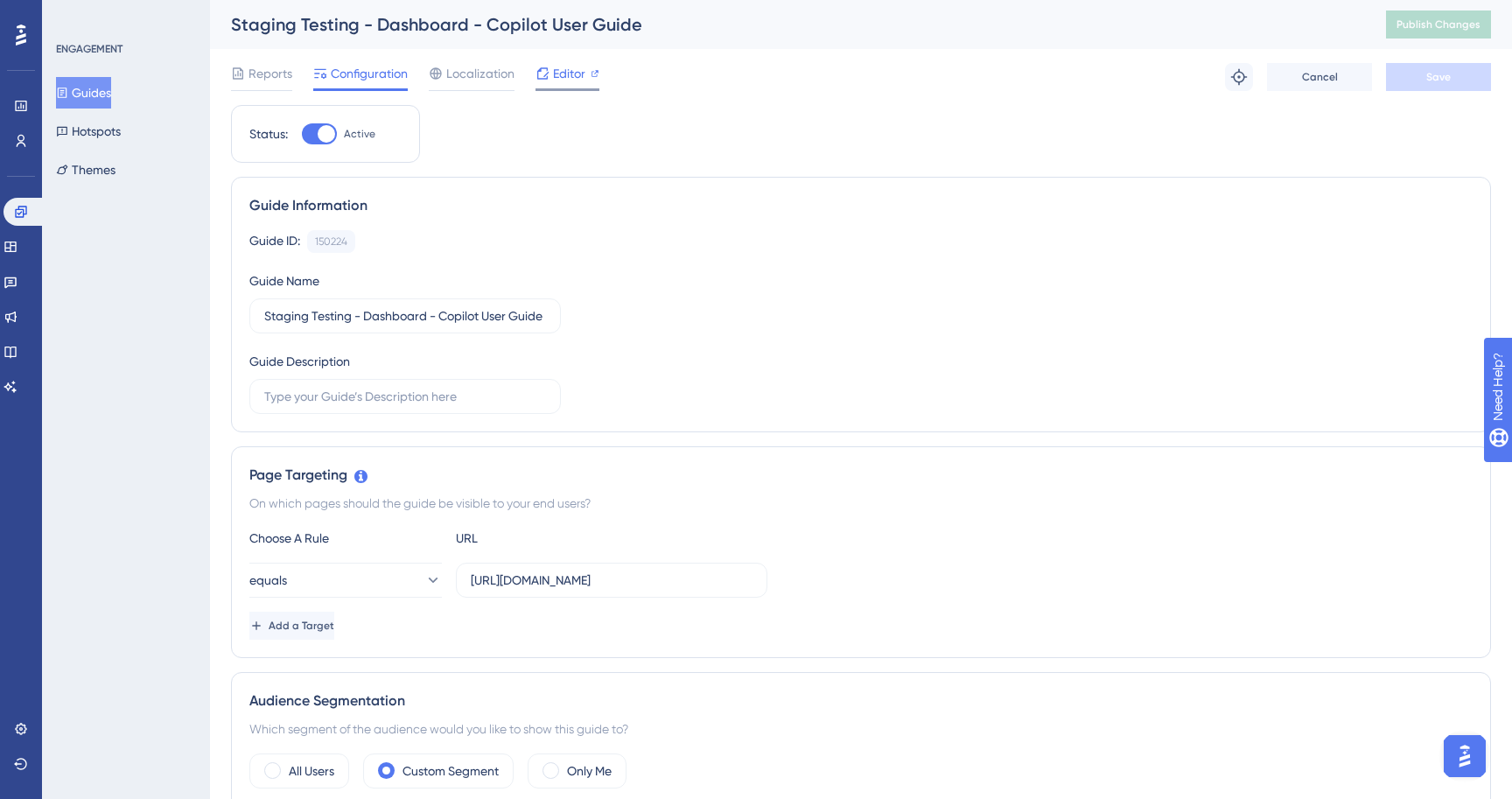
click at [577, 80] on span "Editor" at bounding box center [569, 73] width 33 height 21
click at [635, 582] on input "[URL][DOMAIN_NAME]" at bounding box center [611, 580] width 282 height 20
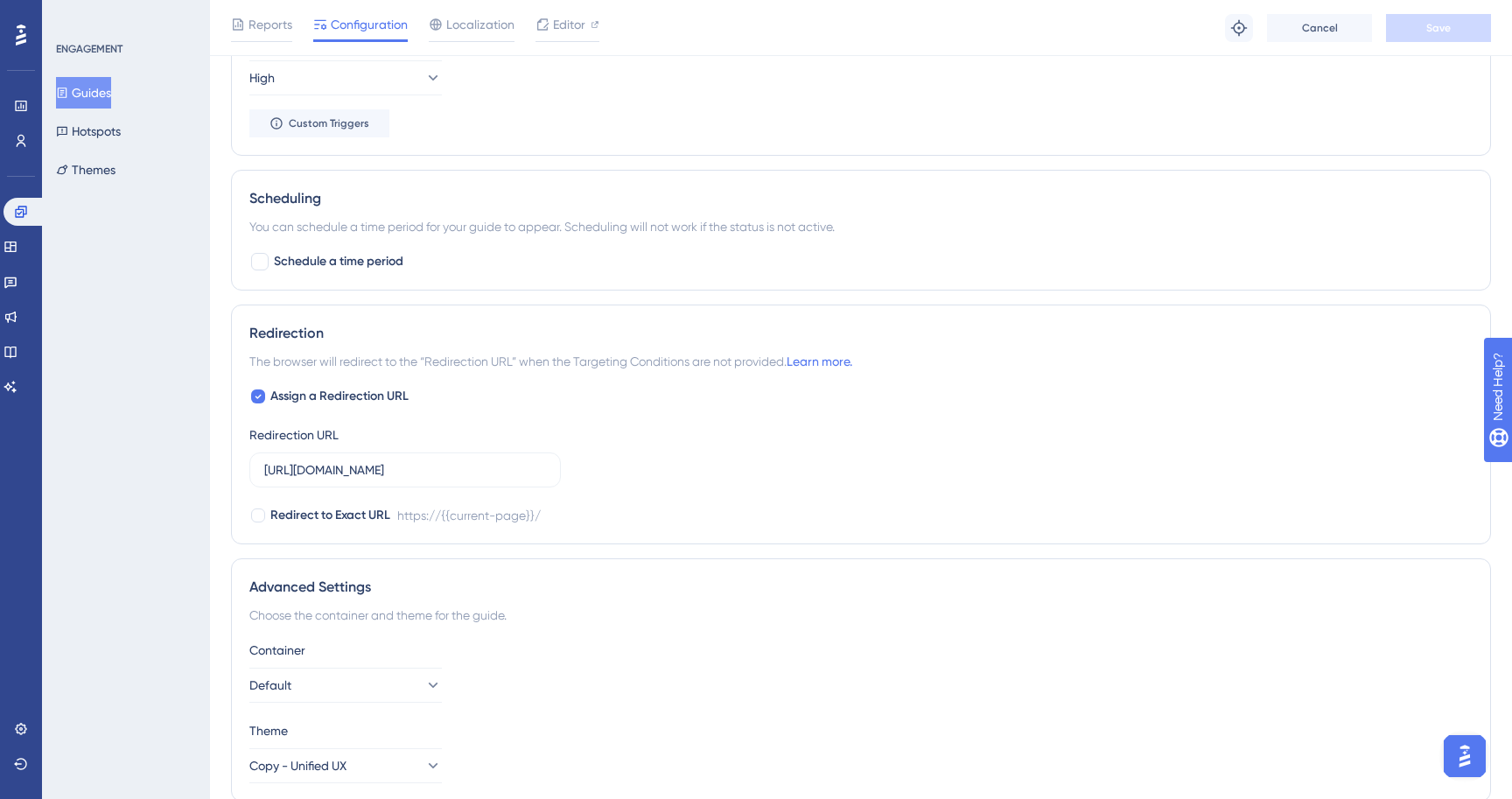
scroll to position [1159, 0]
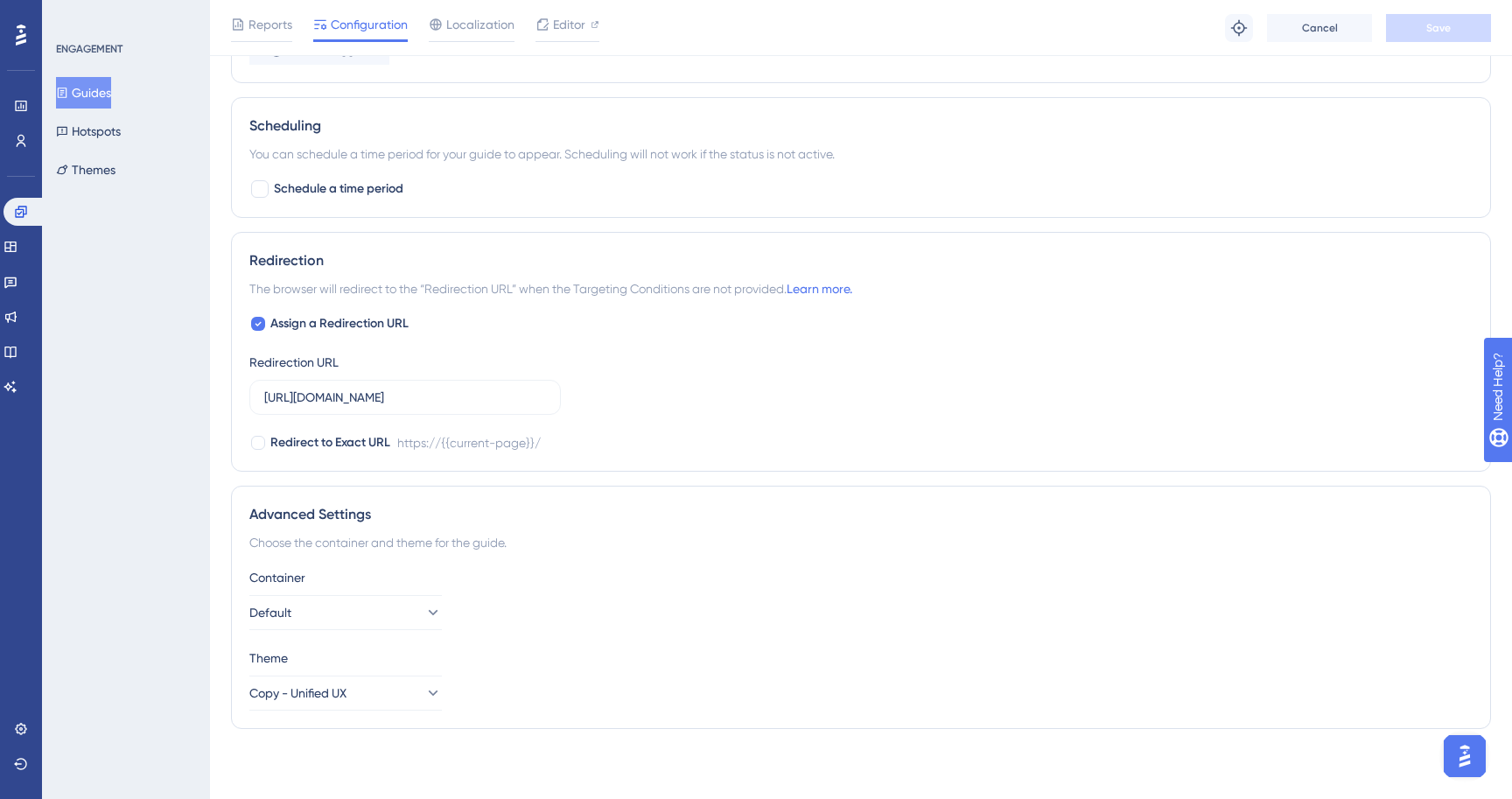
drag, startPoint x: 447, startPoint y: 372, endPoint x: 457, endPoint y: 384, distance: 15.6
click at [447, 372] on div "Redirection URL [URL][DOMAIN_NAME]" at bounding box center [405, 383] width 312 height 63
click at [466, 396] on input "[URL][DOMAIN_NAME]" at bounding box center [404, 397] width 282 height 20
paste input "staging-ux-"
type input "[URL][DOMAIN_NAME]"
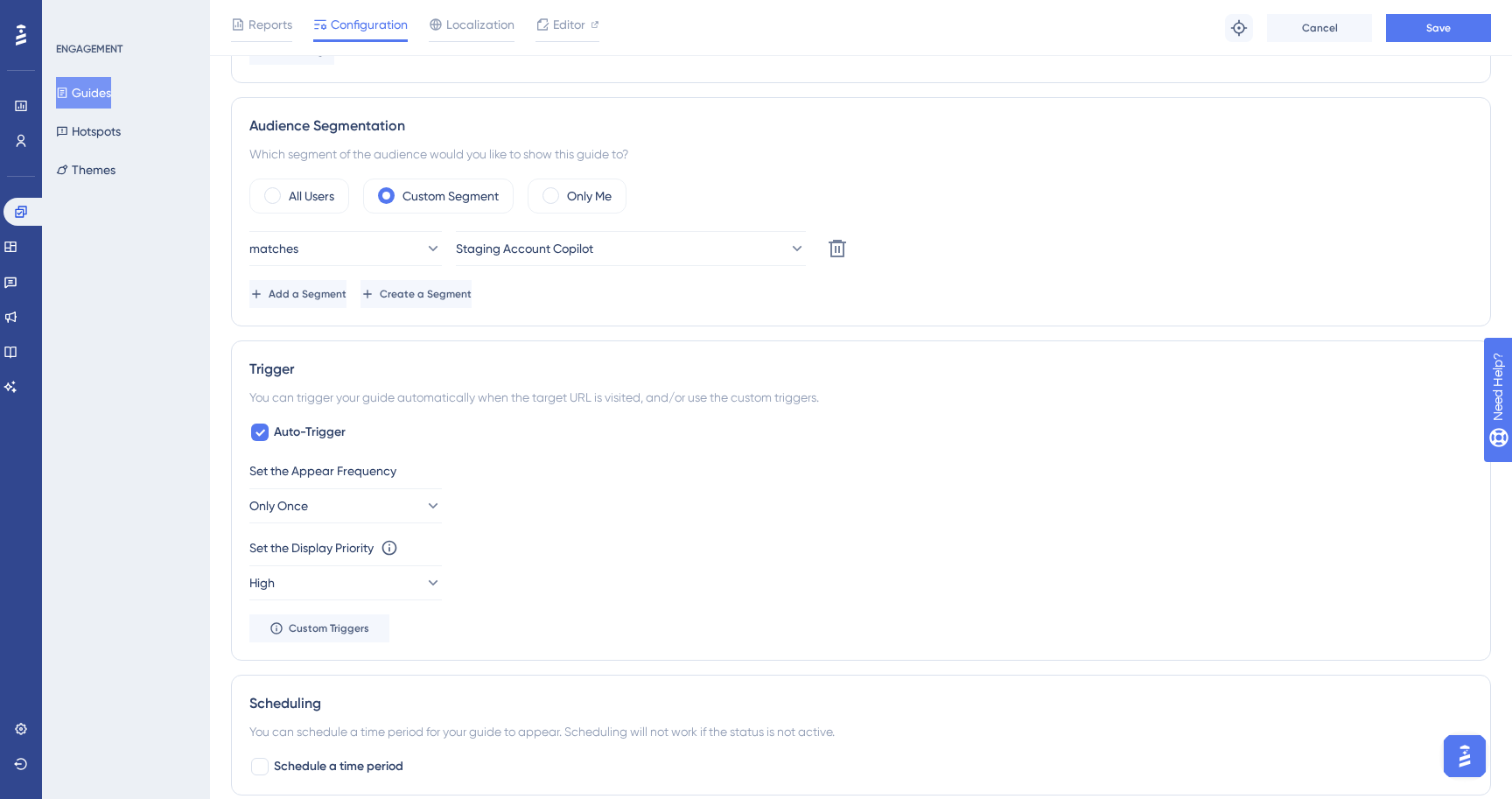
scroll to position [0, 0]
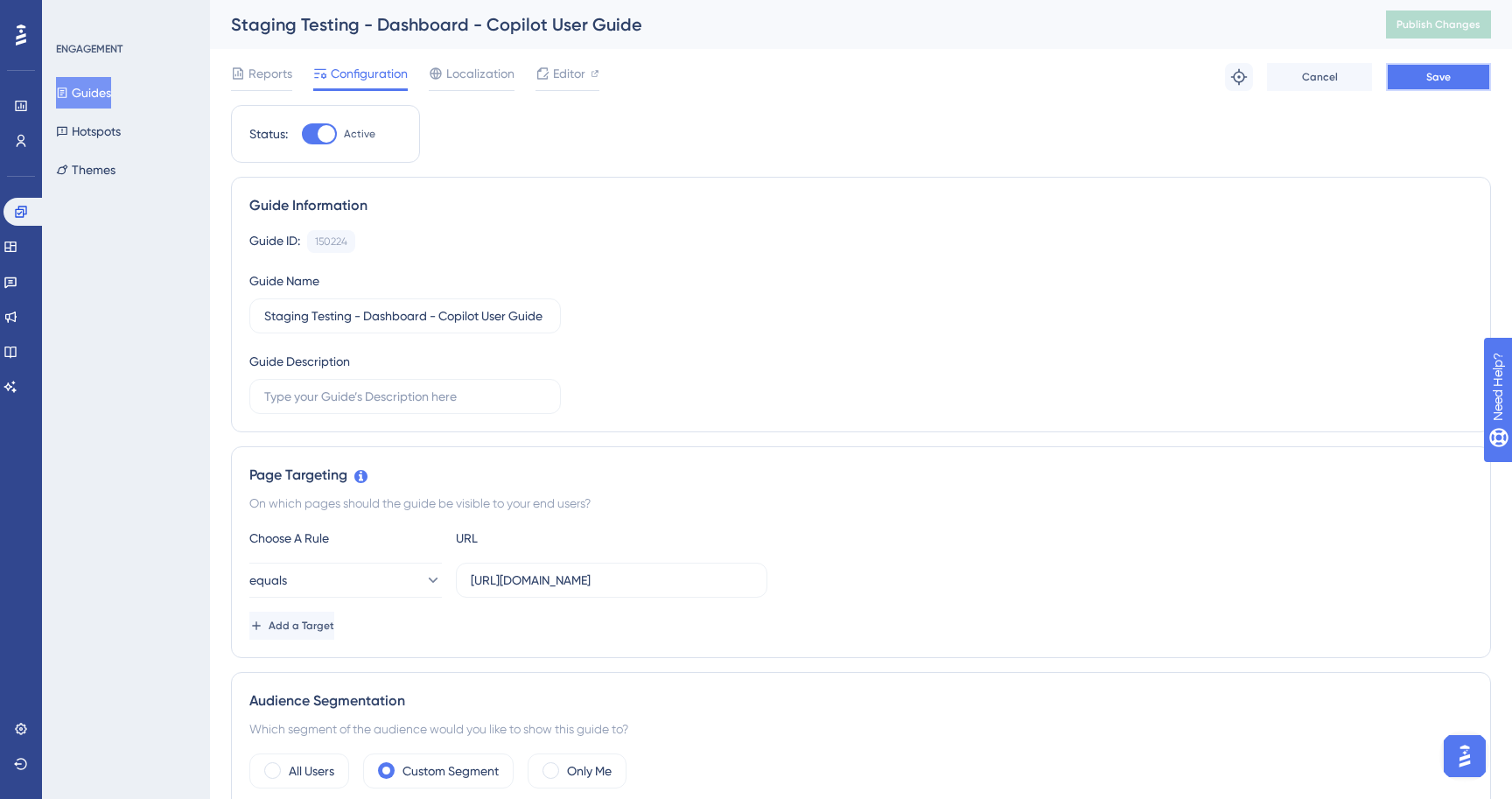
click at [1442, 66] on button "Save" at bounding box center [1438, 77] width 105 height 28
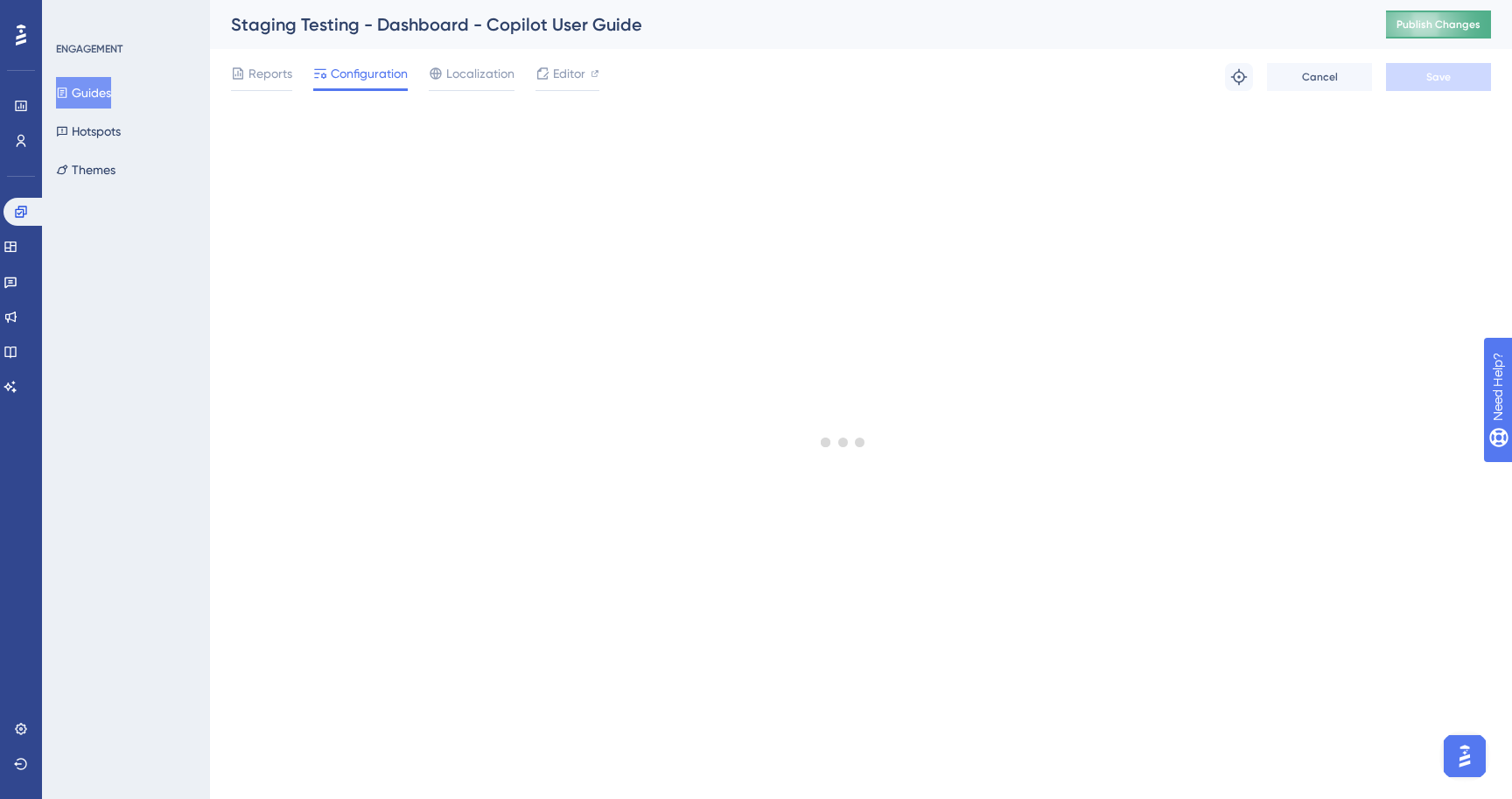
click at [1452, 28] on span "Publish Changes" at bounding box center [1439, 24] width 84 height 14
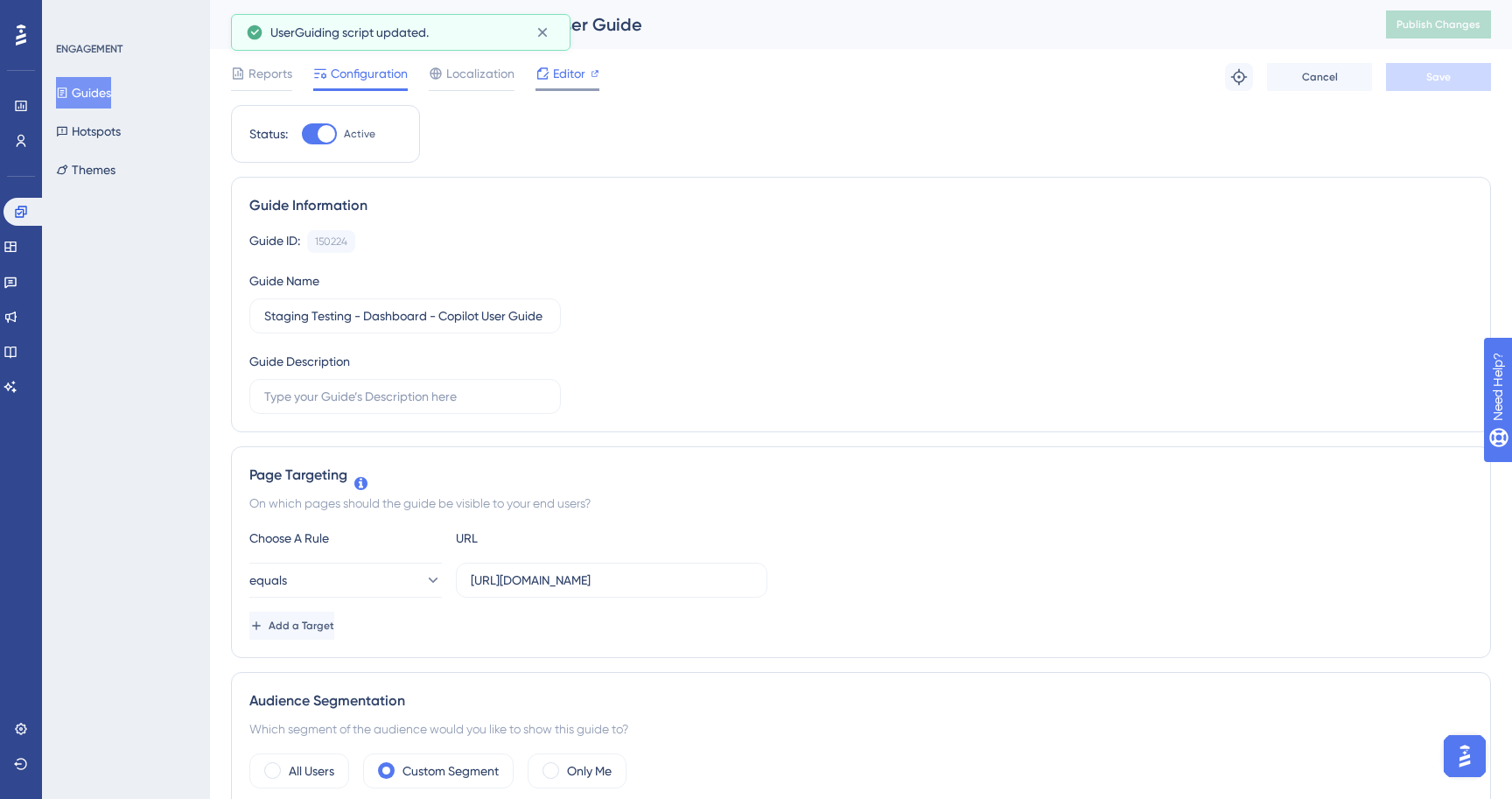
click at [561, 75] on span "Editor" at bounding box center [569, 73] width 33 height 21
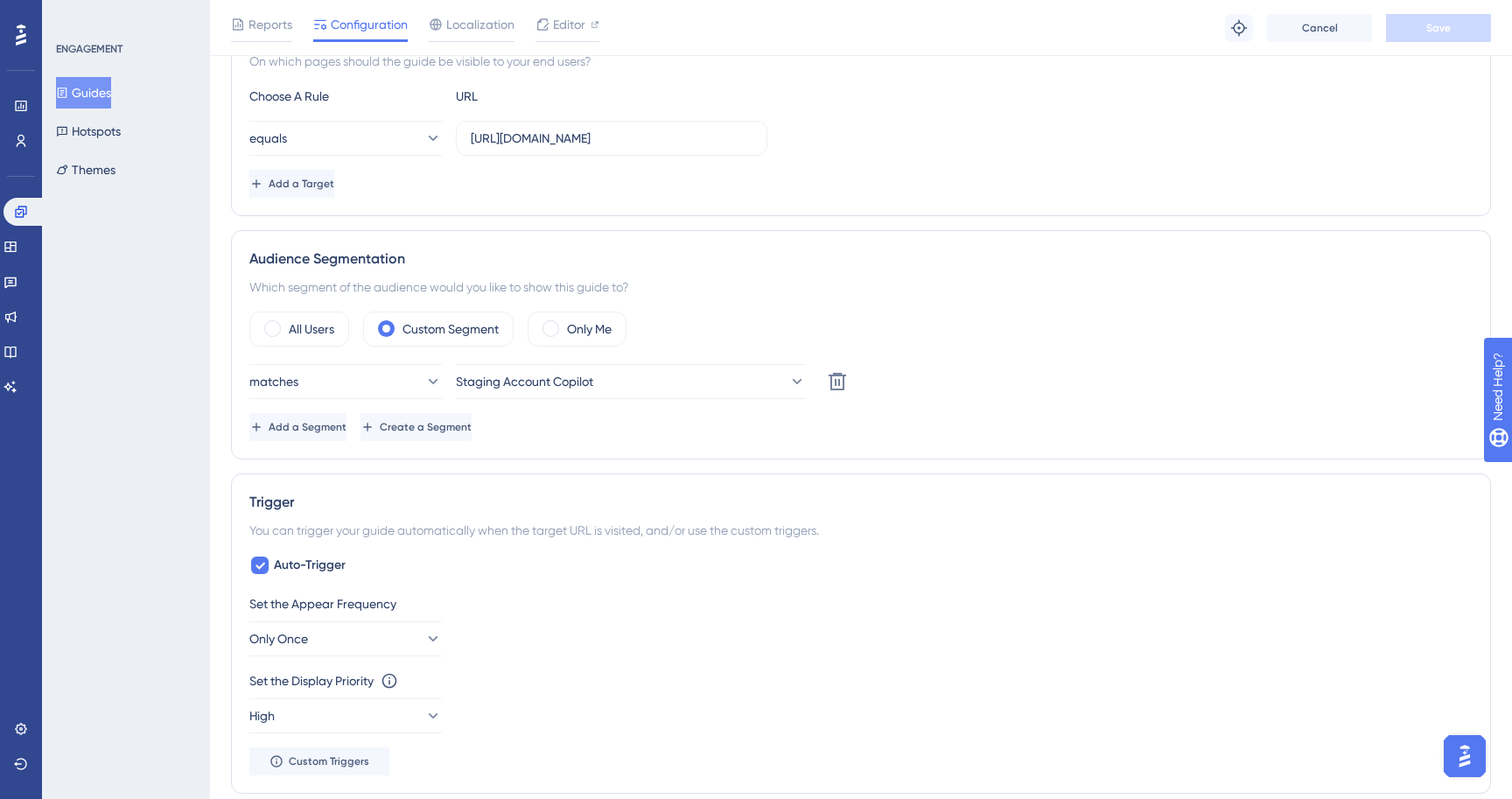
scroll to position [588, 0]
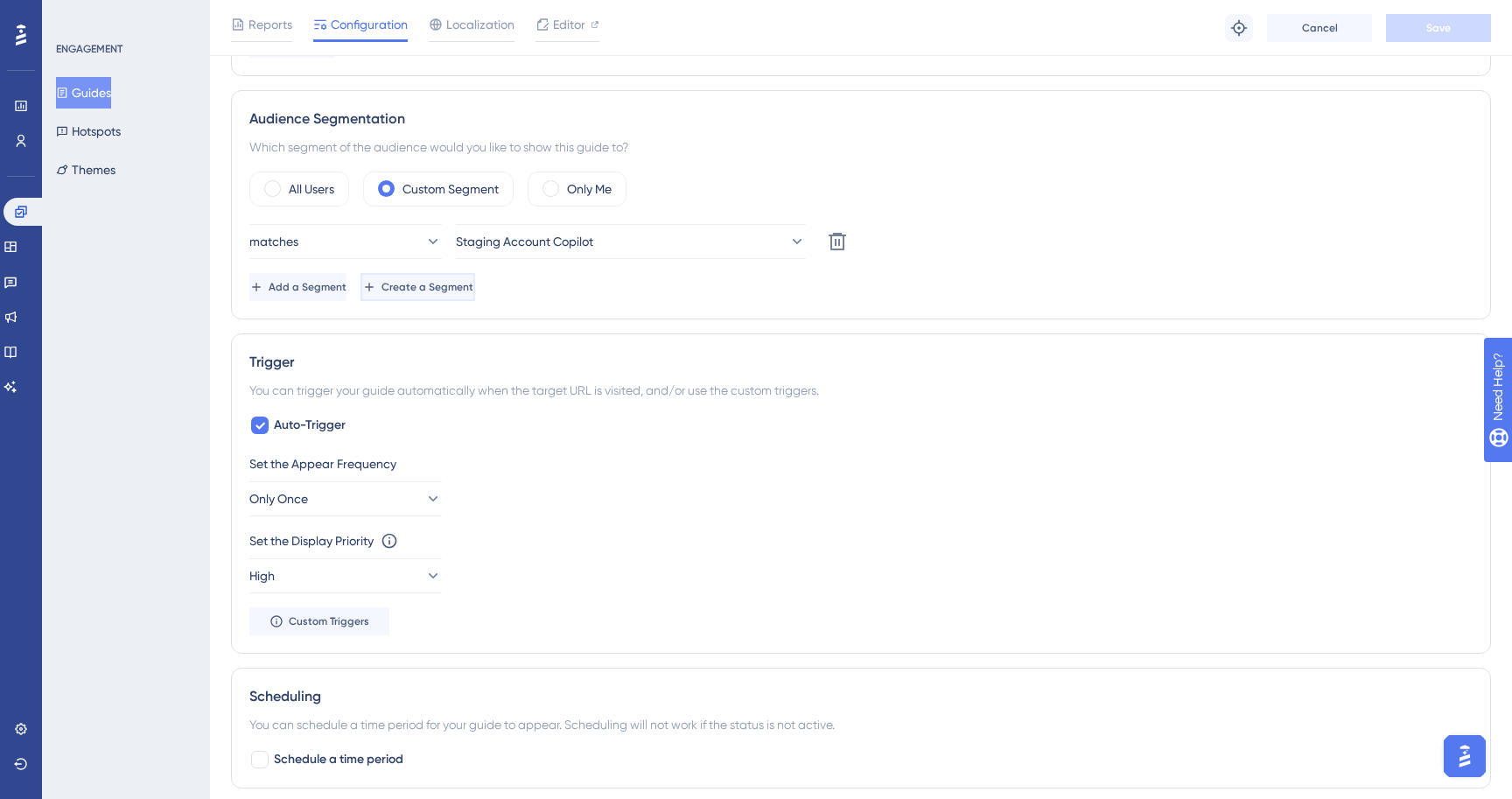
click at [475, 297] on button "Create a Segment" at bounding box center [417, 287] width 115 height 28
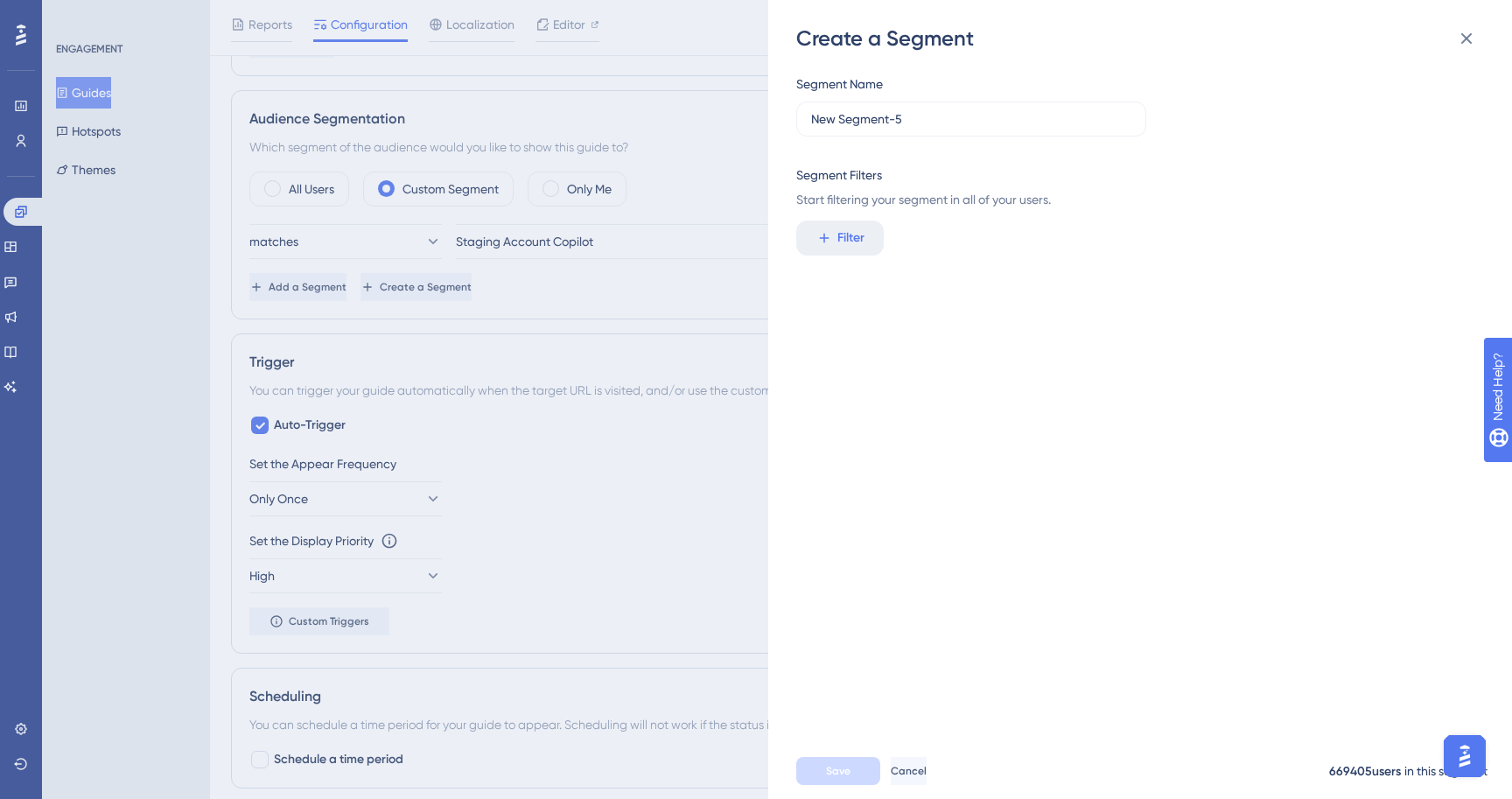
click at [488, 355] on div "Create a Segment Segment Name New Segment-5 Segment Filters Start filtering you…" at bounding box center [756, 400] width 1512 height 799
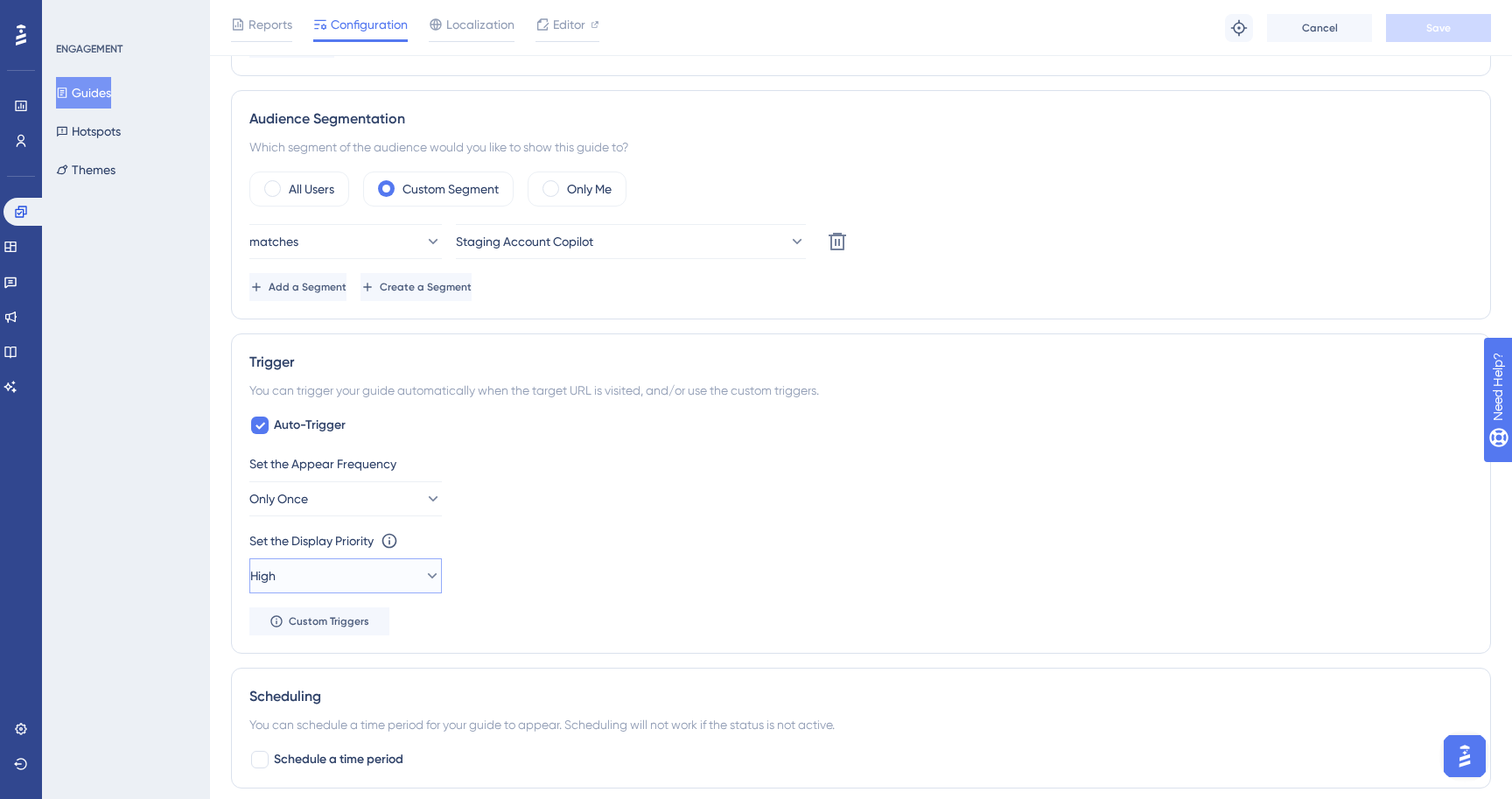
click at [372, 567] on button "High" at bounding box center [346, 575] width 193 height 35
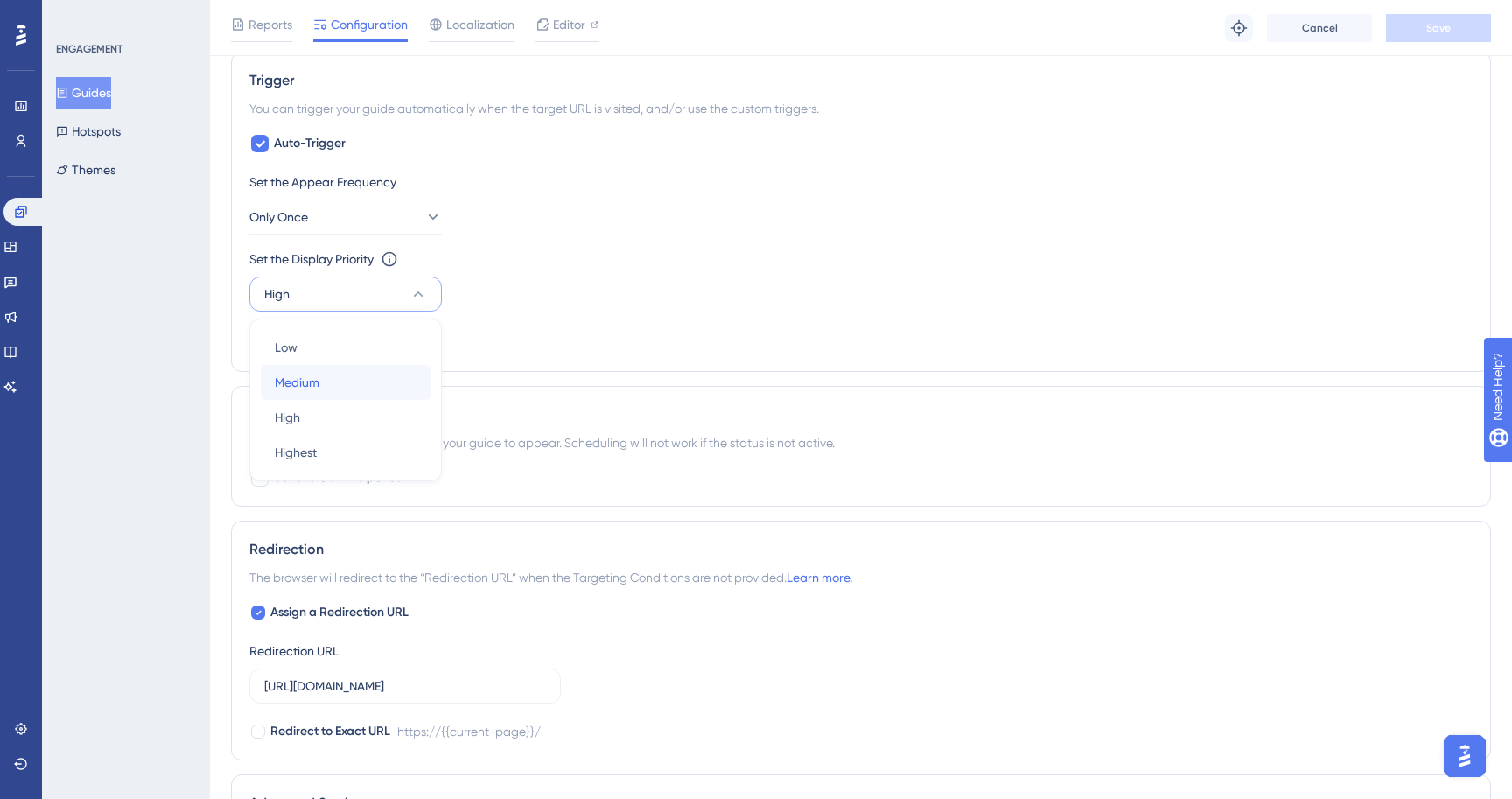
click at [385, 385] on div "Medium Medium" at bounding box center [346, 382] width 142 height 35
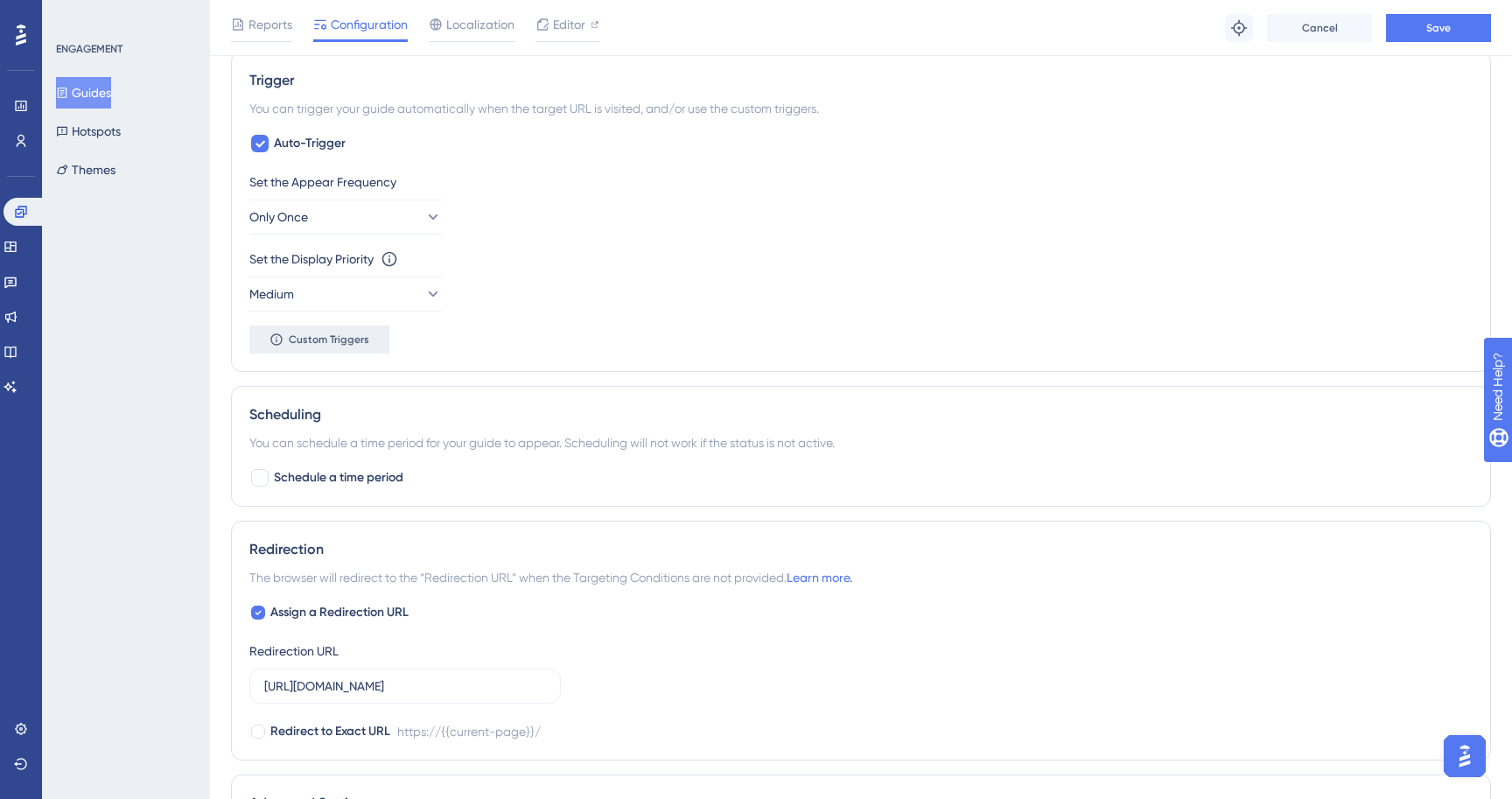
click at [358, 332] on span "Custom Triggers" at bounding box center [329, 339] width 80 height 14
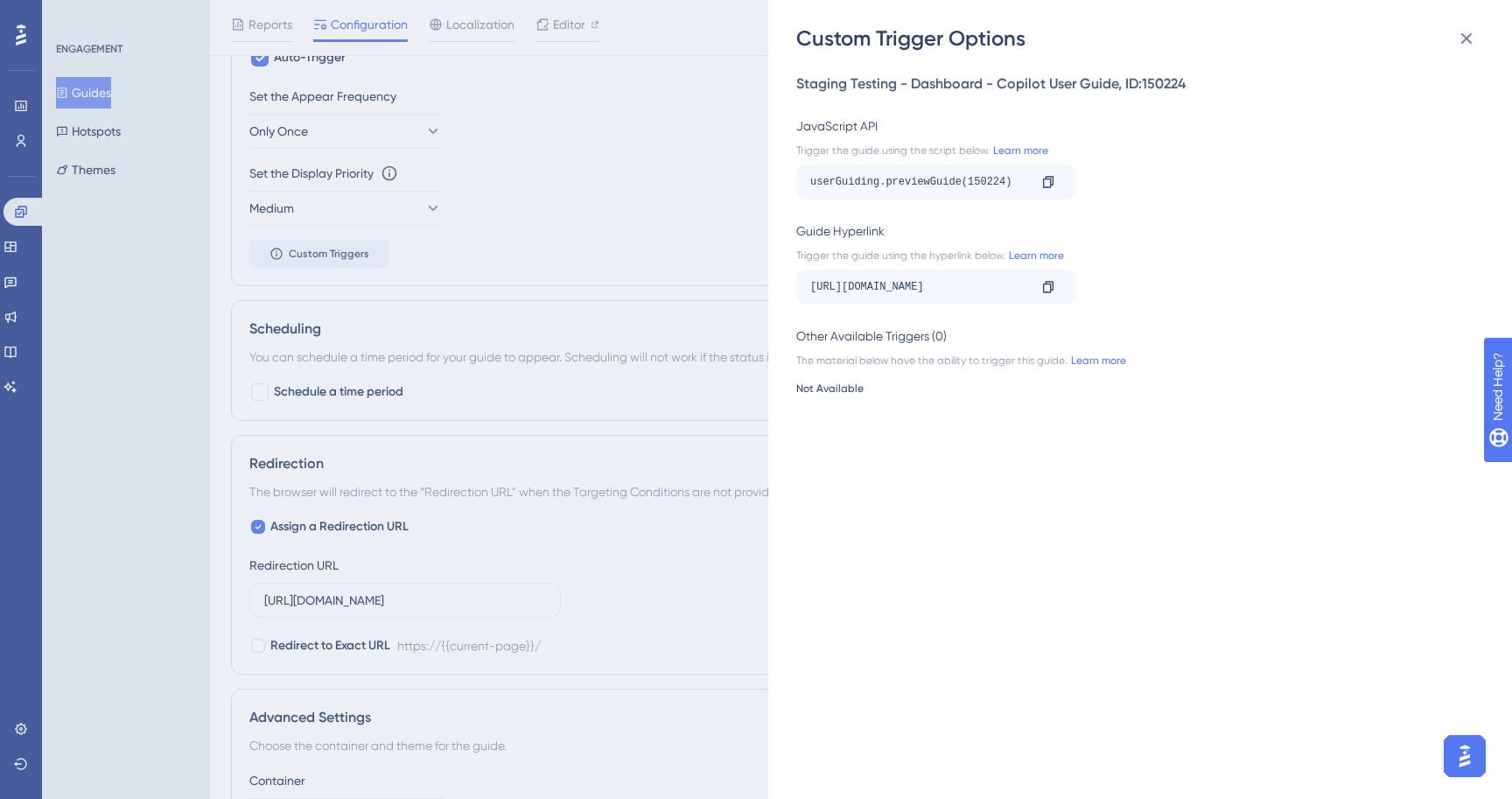
scroll to position [959, 0]
click at [426, 331] on div "Custom Trigger Options Staging Testing - Dashboard - Copilot User Guide , ID: 1…" at bounding box center [756, 400] width 1512 height 799
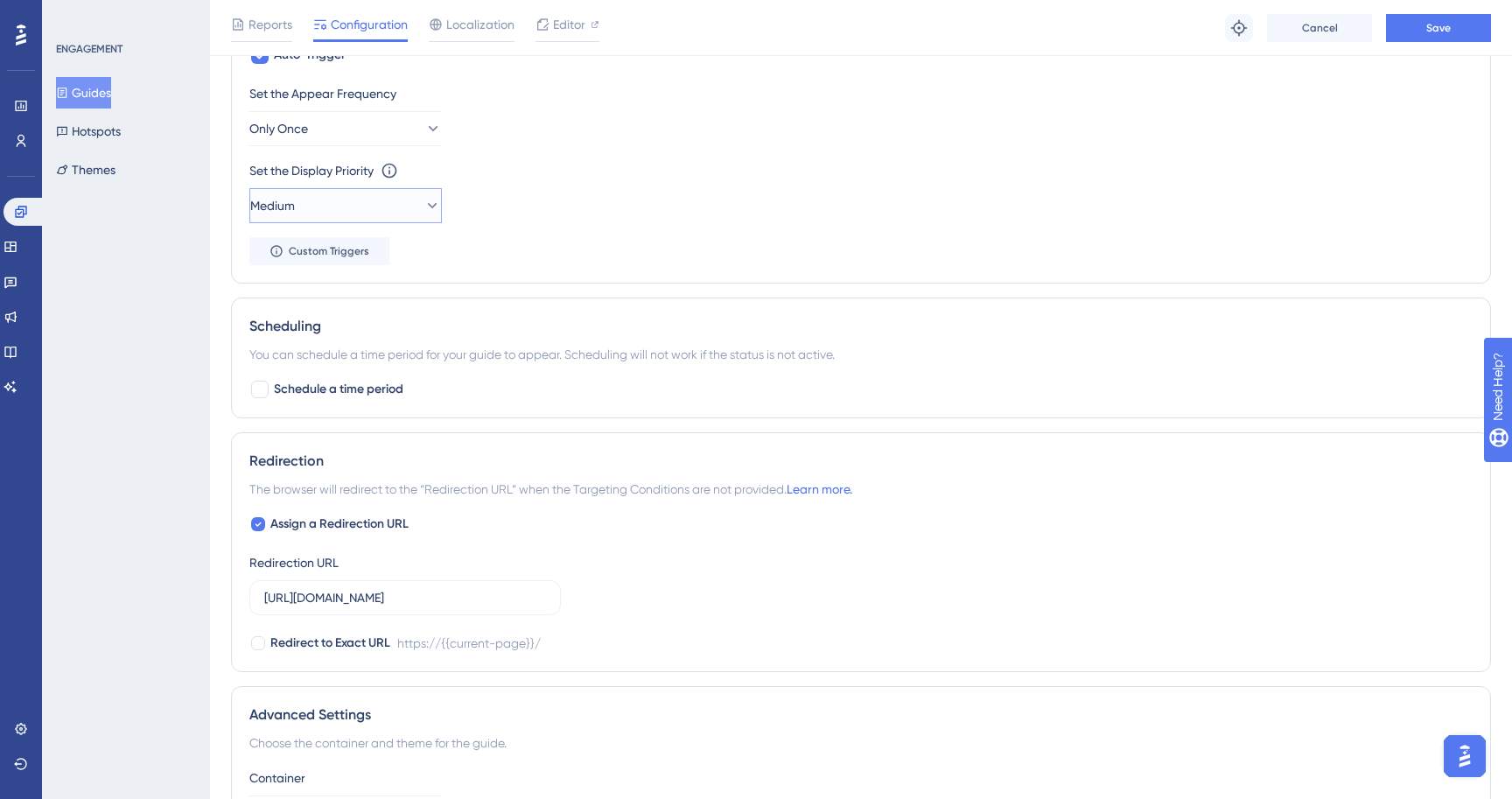
click at [384, 210] on button "Medium" at bounding box center [346, 205] width 193 height 35
click at [350, 358] on div "Highest Highest" at bounding box center [346, 363] width 142 height 35
click at [407, 137] on button "Only Once" at bounding box center [346, 128] width 193 height 35
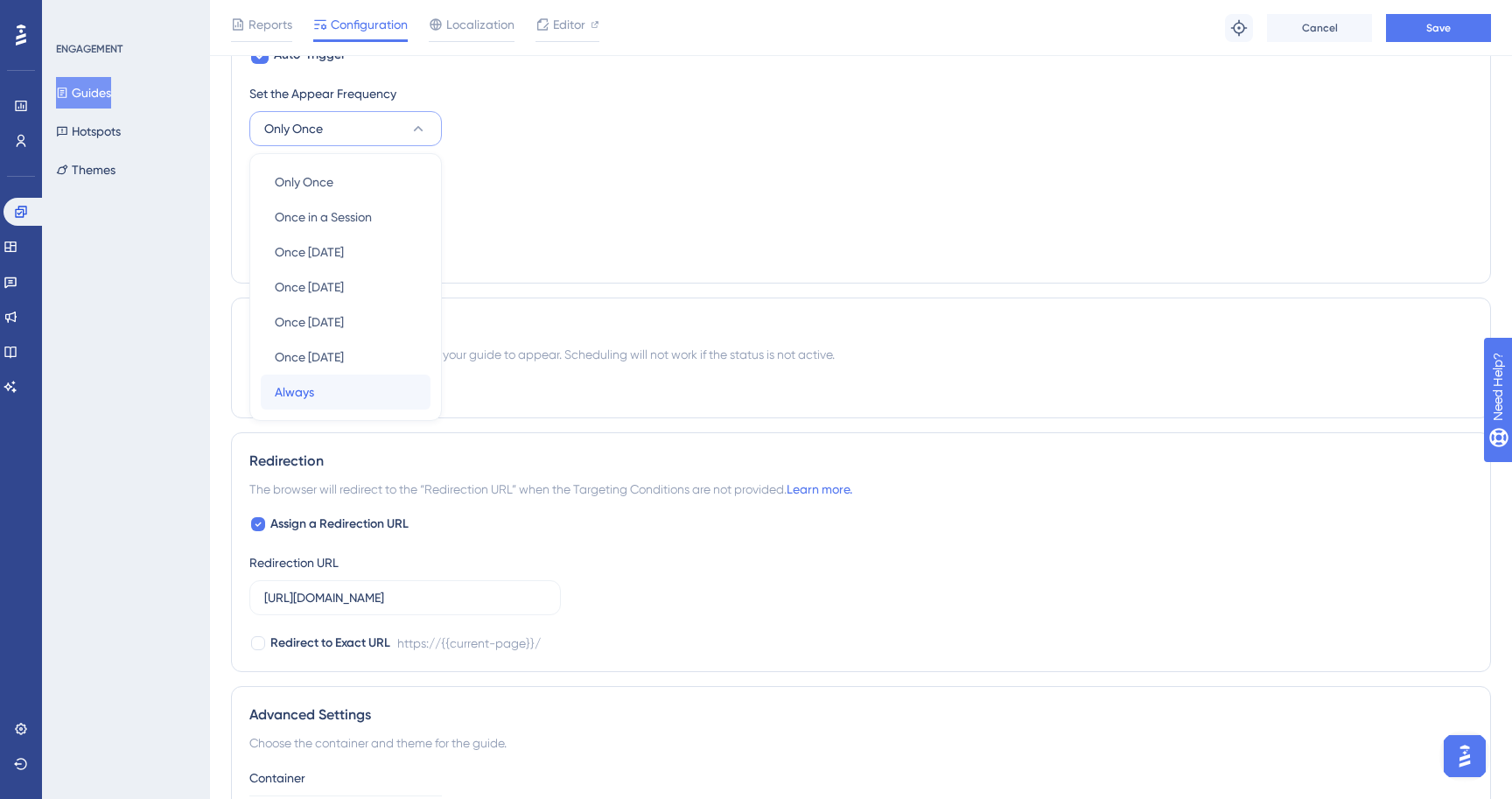
click at [342, 392] on div "Always Always" at bounding box center [346, 391] width 142 height 35
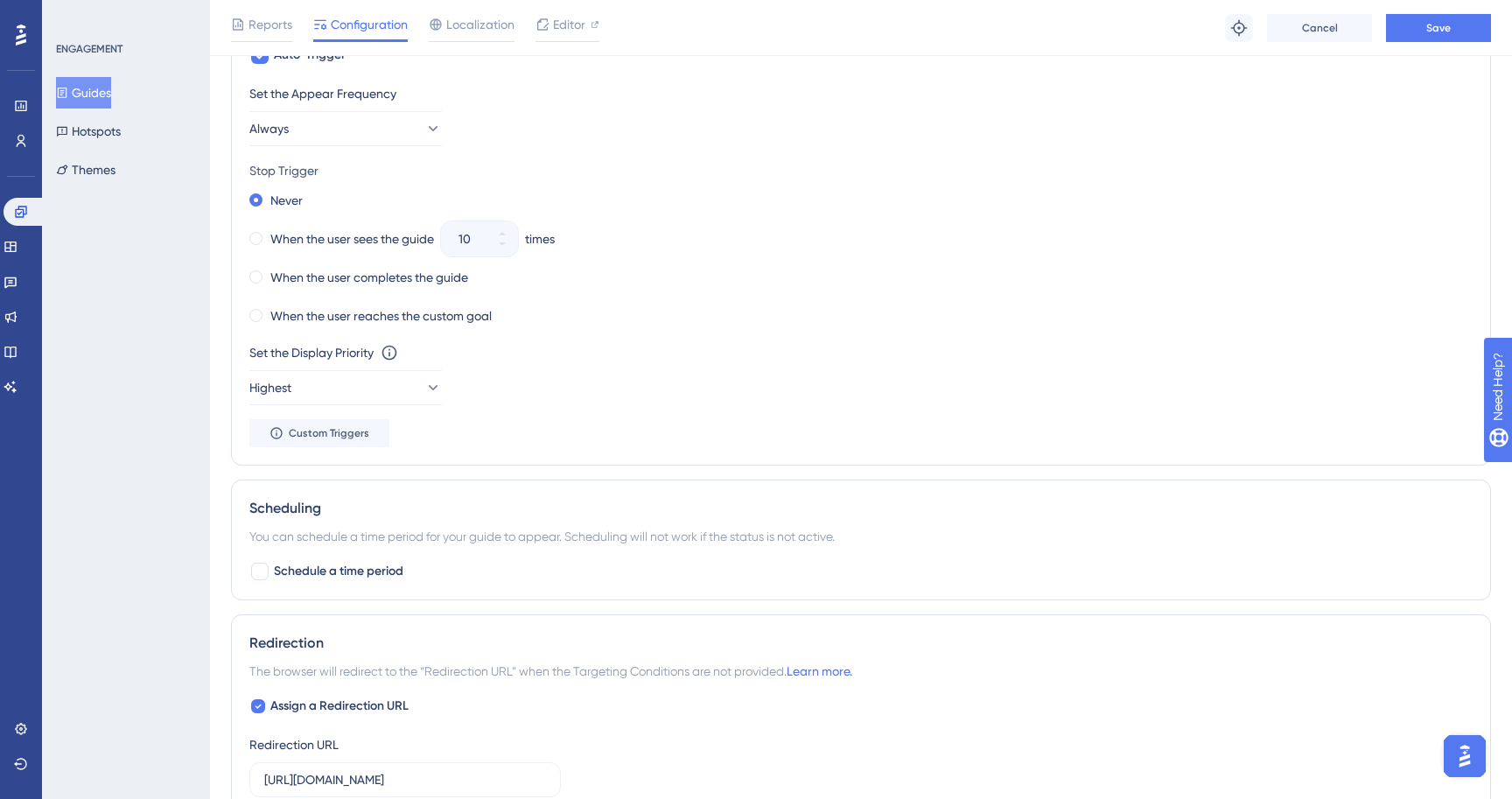
scroll to position [930, 0]
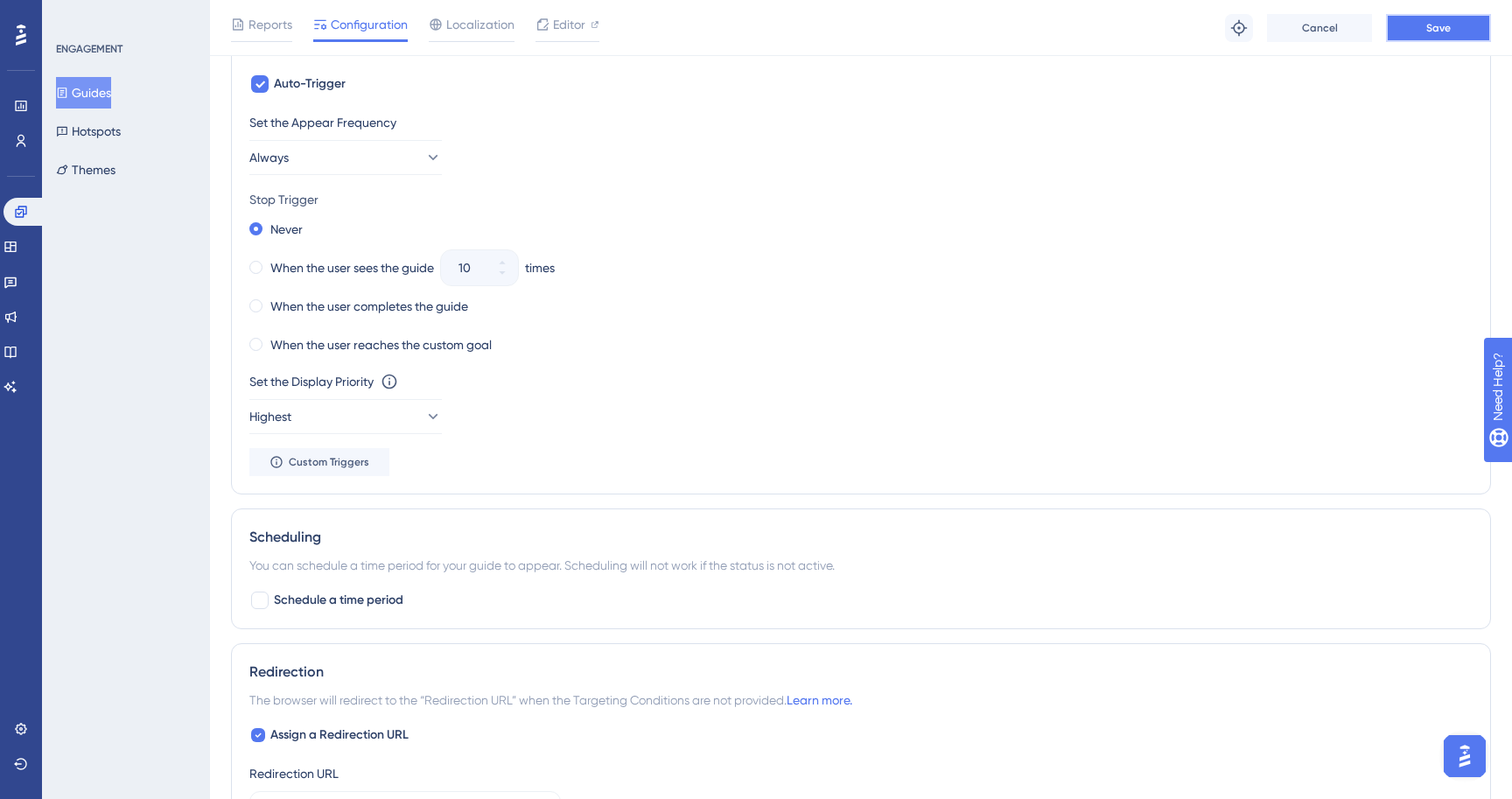
click at [1432, 36] on button "Save" at bounding box center [1438, 28] width 105 height 28
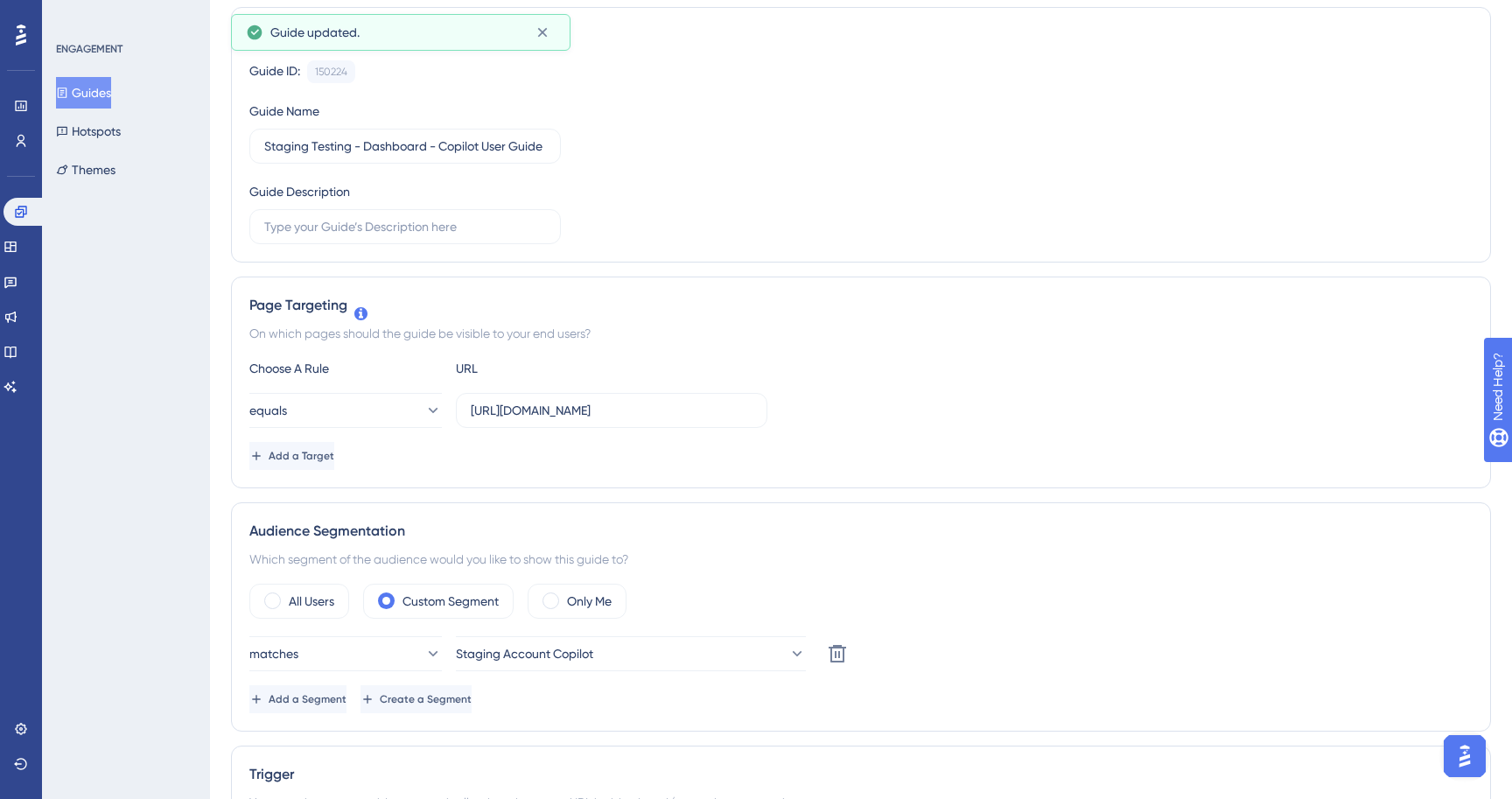
scroll to position [0, 0]
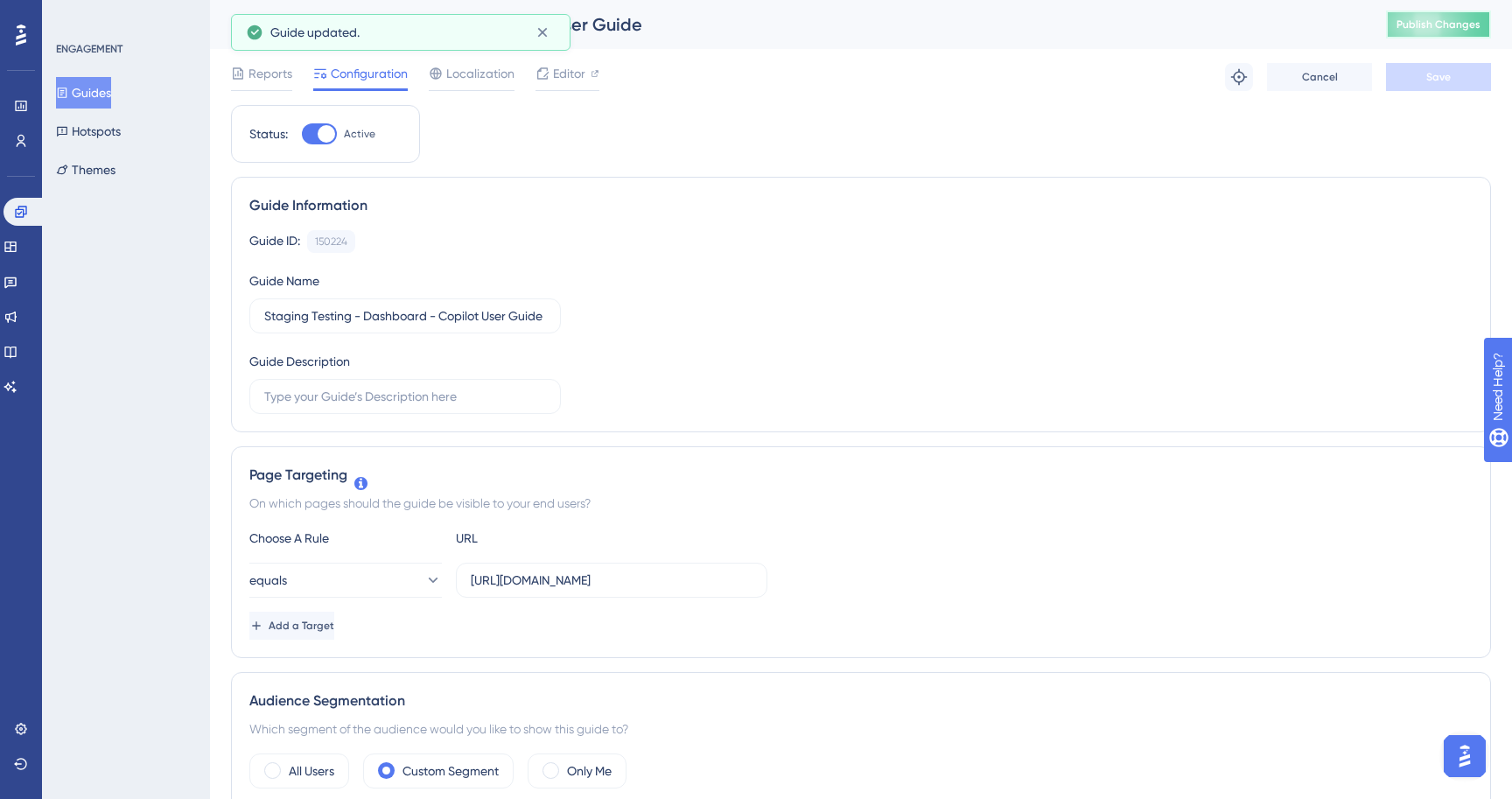
click at [1439, 29] on span "Publish Changes" at bounding box center [1439, 24] width 84 height 14
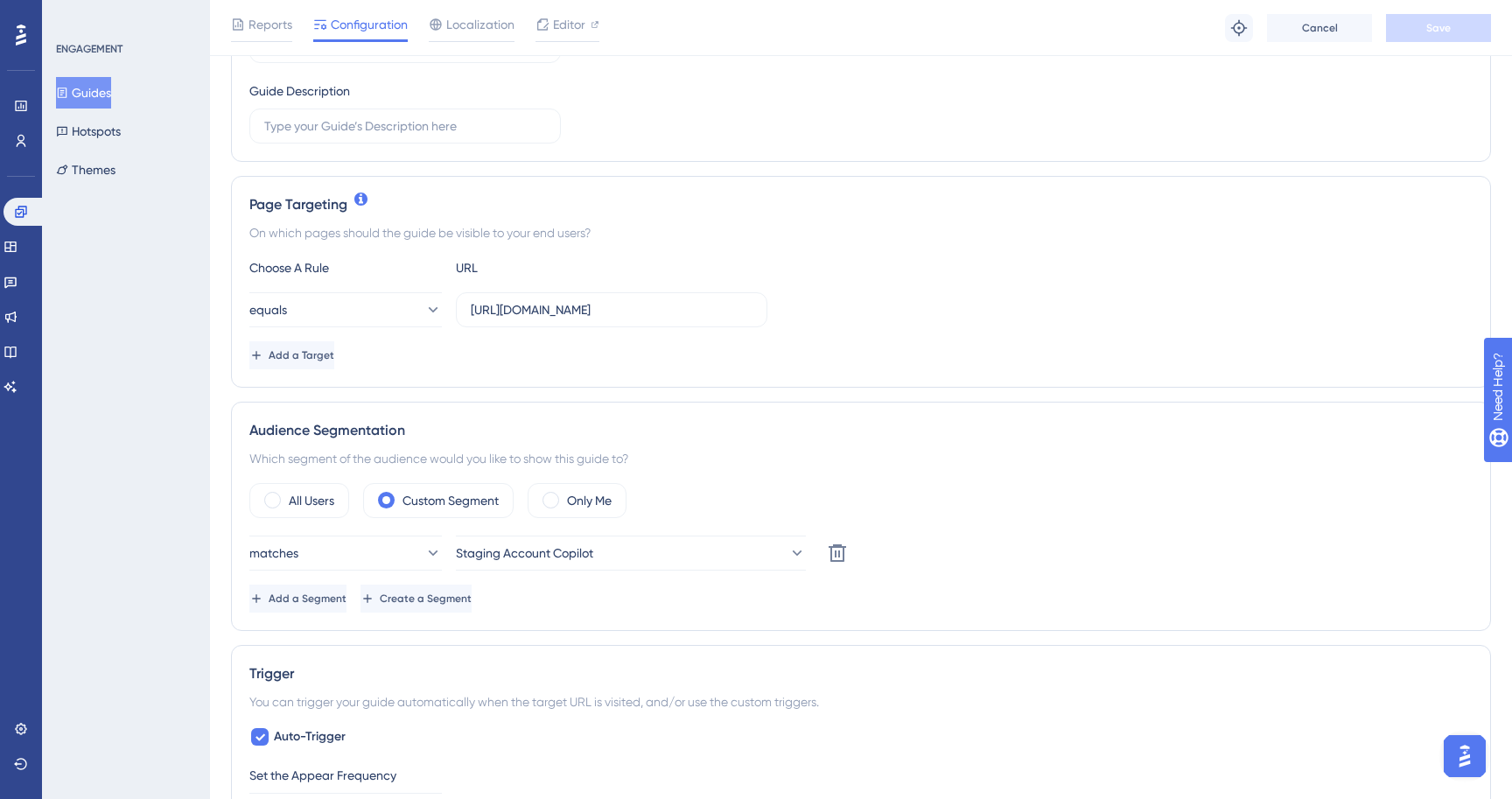
scroll to position [464, 0]
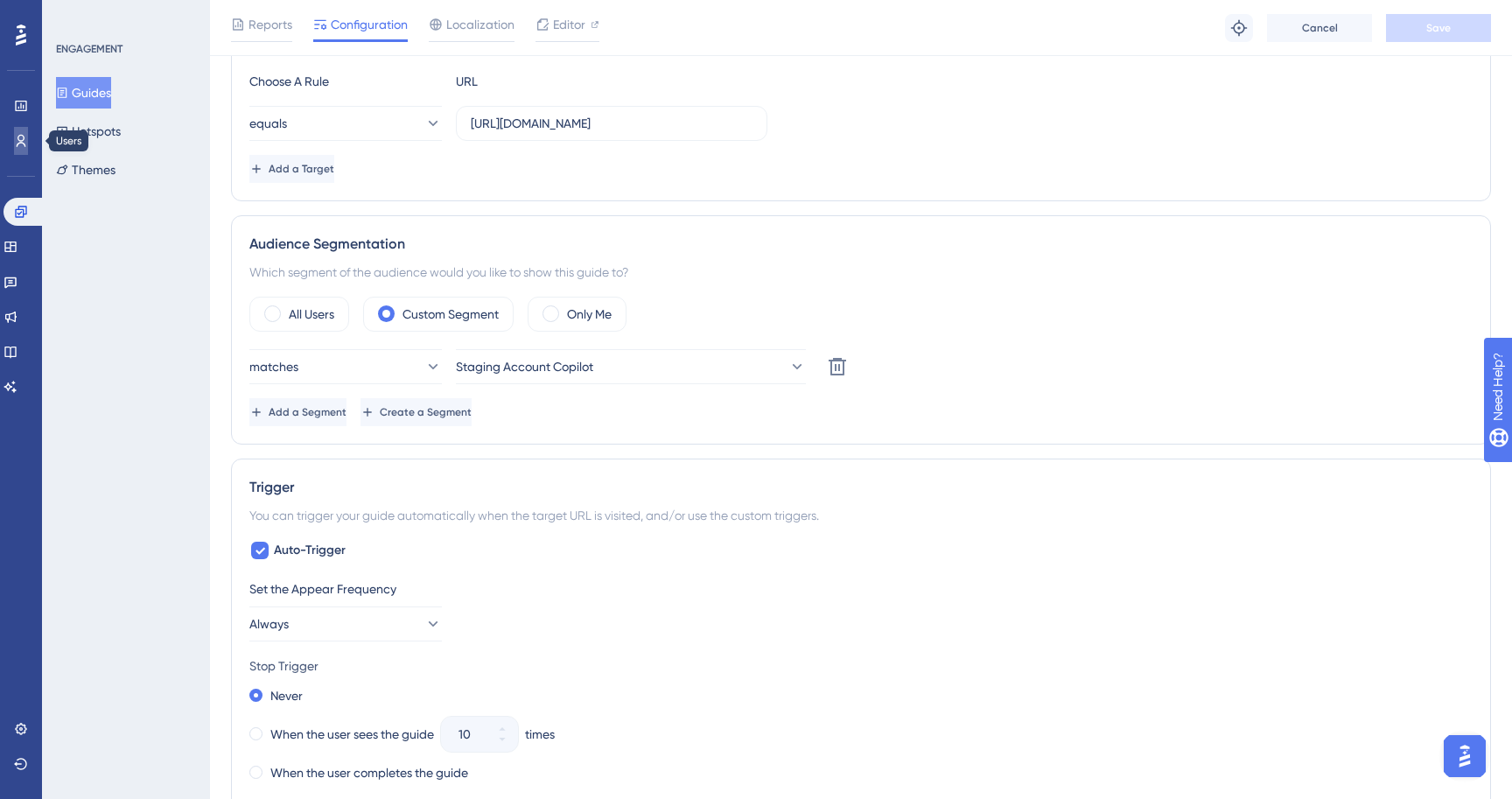
click at [24, 144] on icon at bounding box center [21, 140] width 14 height 14
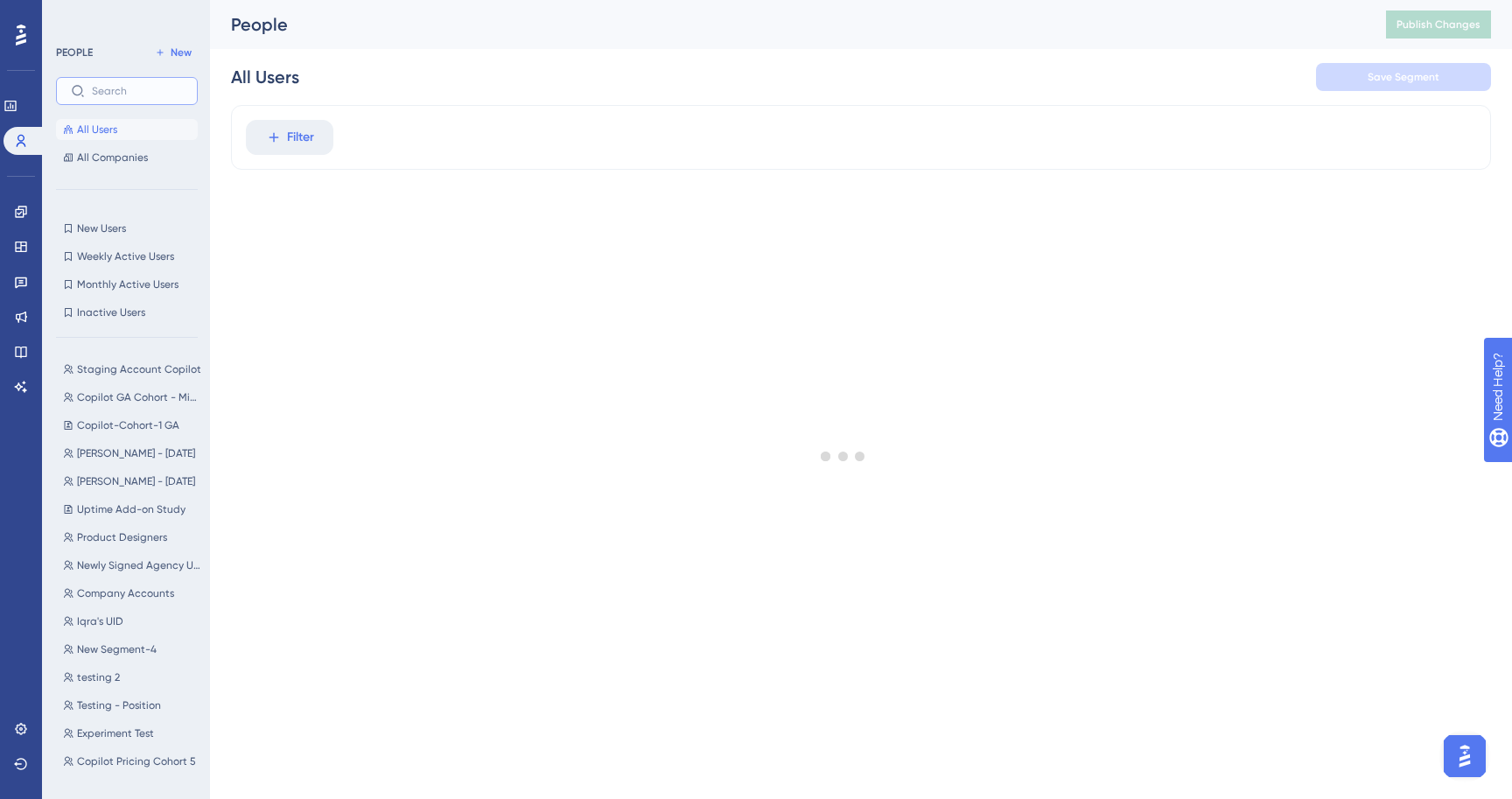
click at [147, 96] on input "text" at bounding box center [137, 91] width 91 height 12
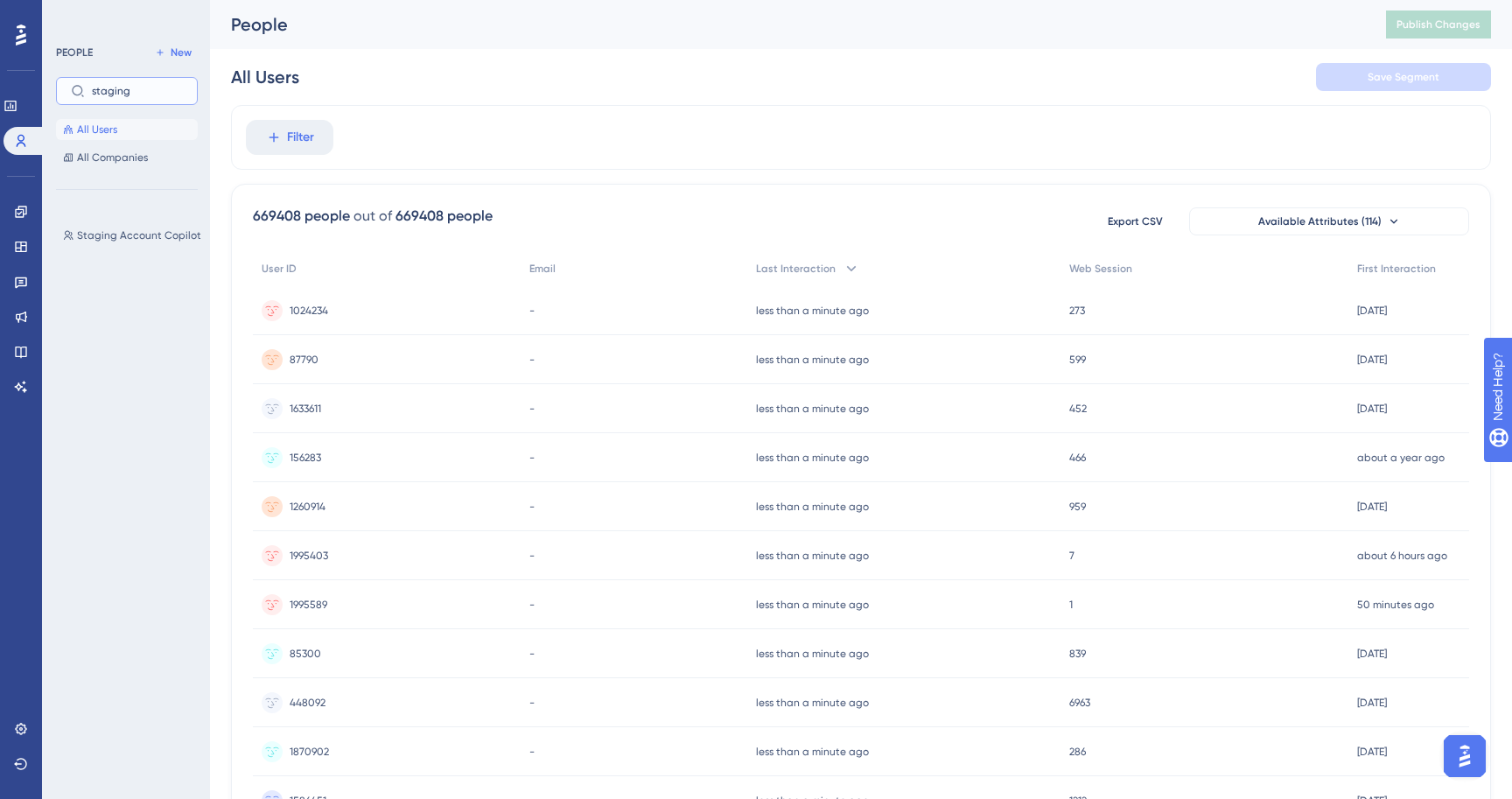
type input "staging"
click at [155, 223] on div "Staging Account Copilot Staging Account Copilot" at bounding box center [132, 426] width 153 height 415
click at [155, 229] on span "Staging Account Copilot" at bounding box center [138, 235] width 124 height 14
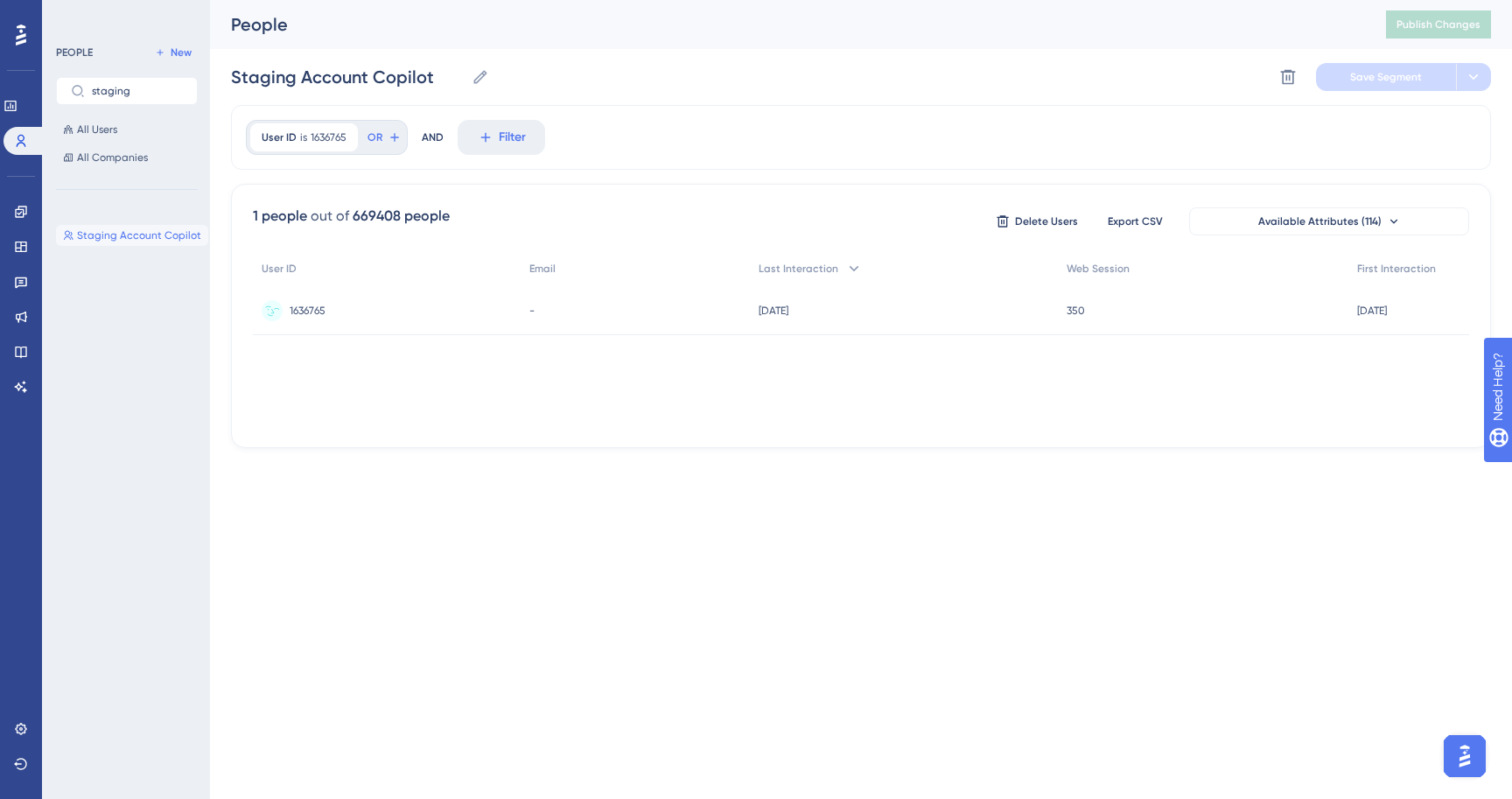
click at [323, 308] on span "1636765" at bounding box center [308, 311] width 36 height 14
